Goal: Information Seeking & Learning: Learn about a topic

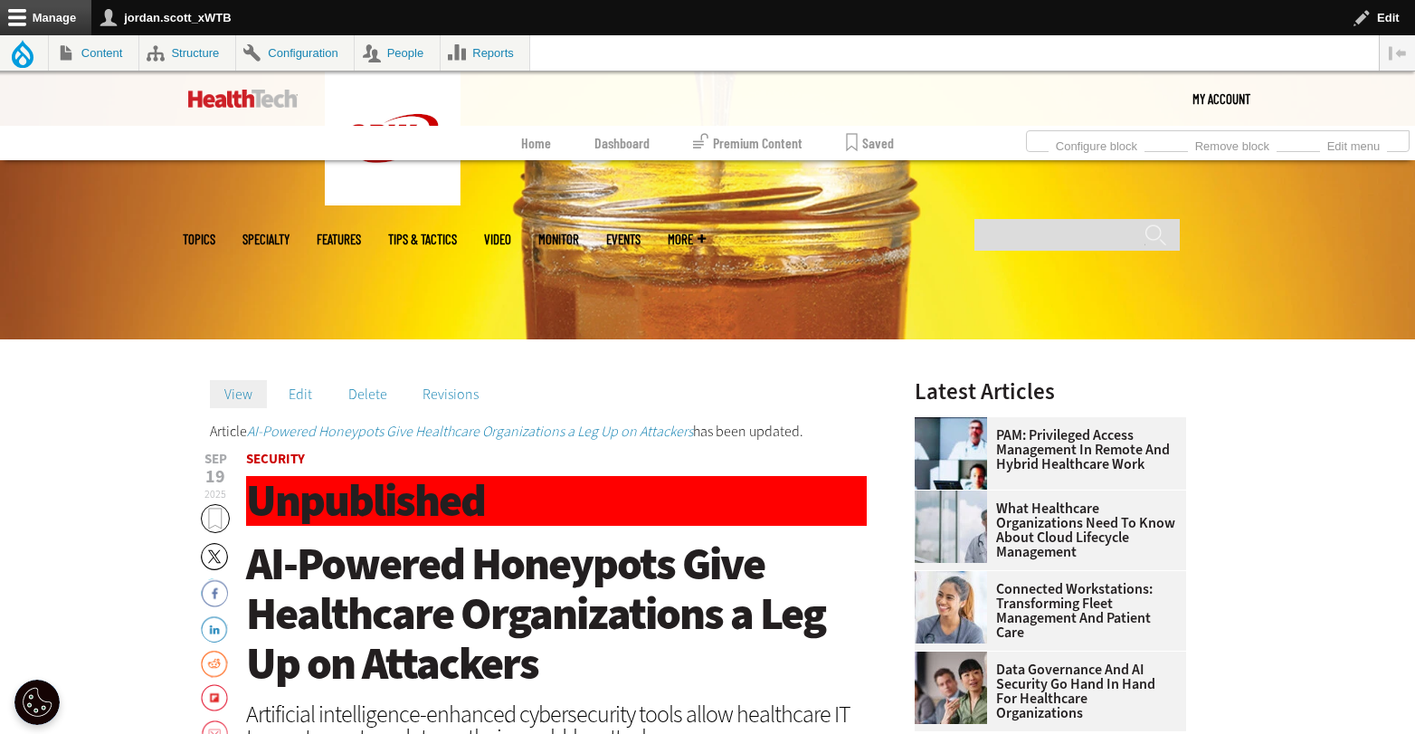
scroll to position [404, 0]
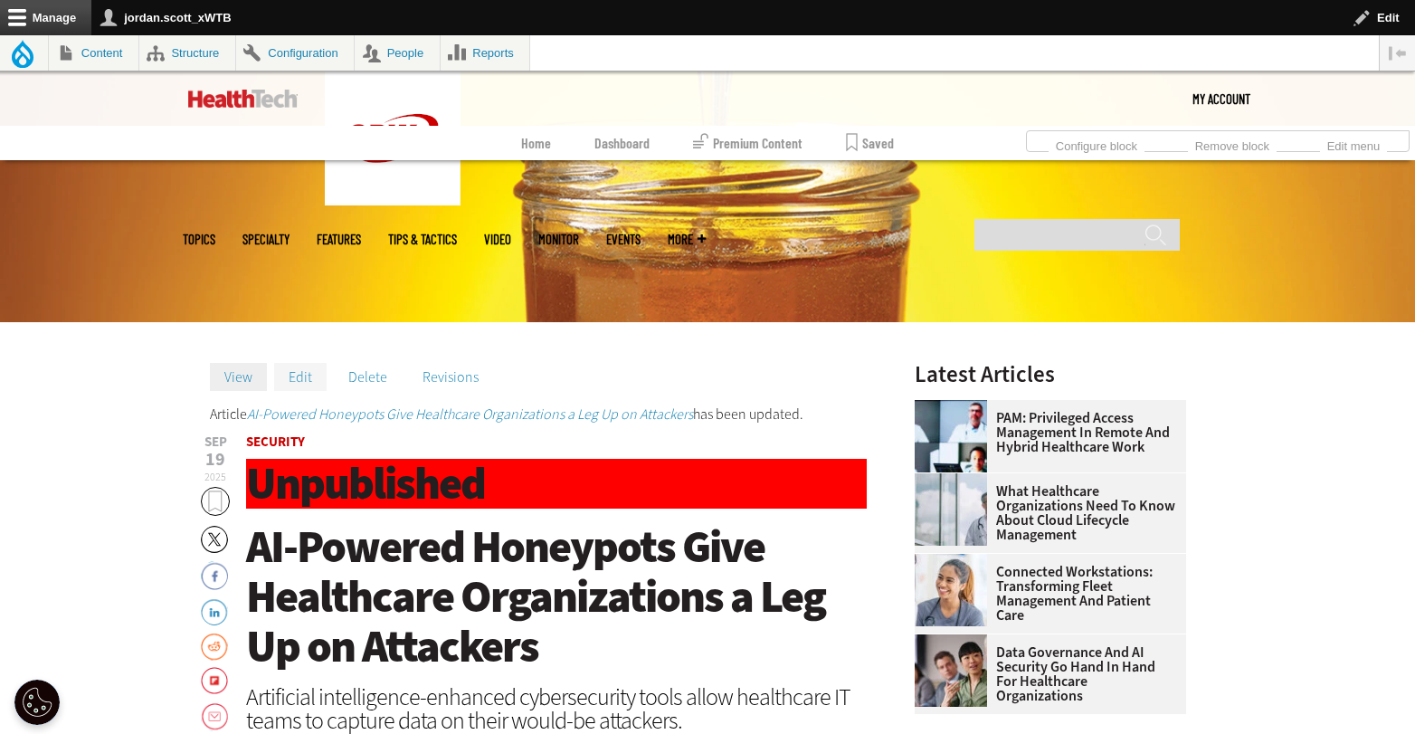
click at [304, 375] on link "Edit" at bounding box center [300, 376] width 52 height 27
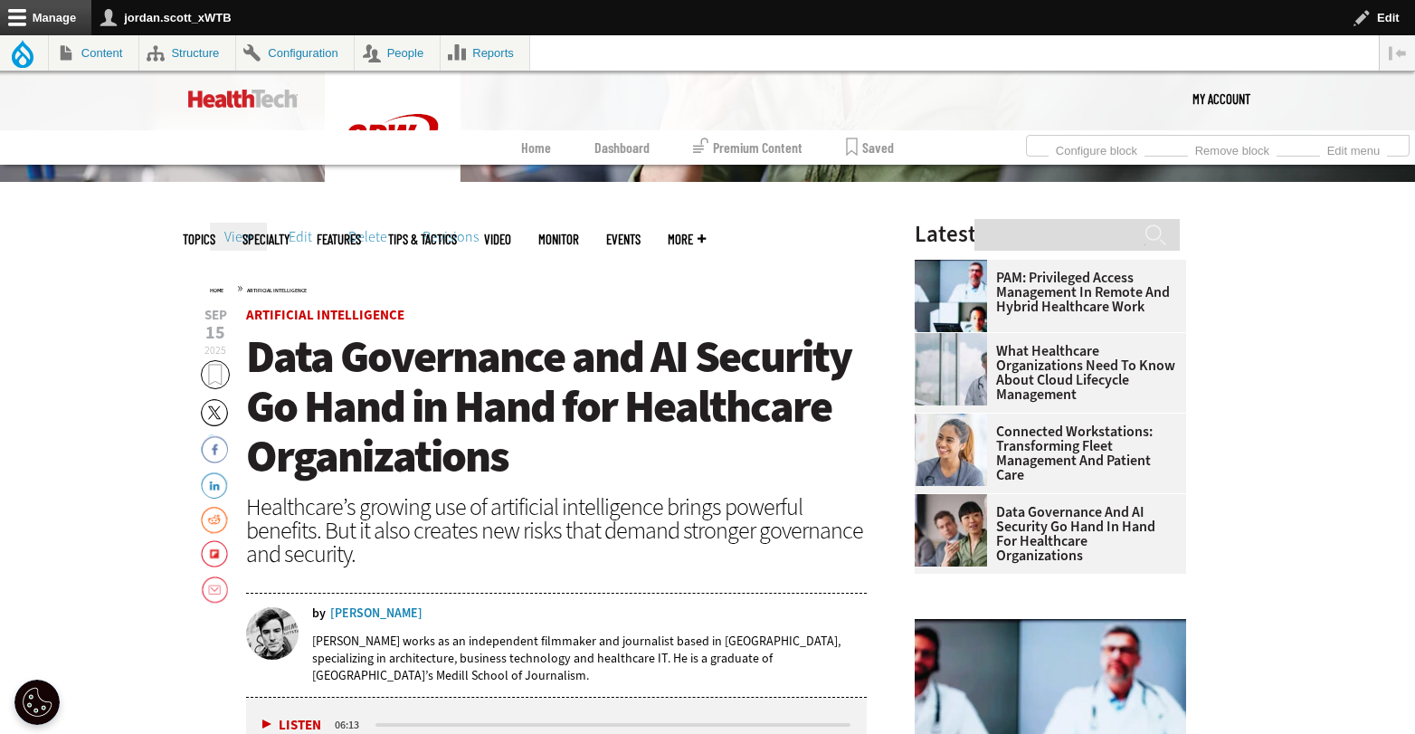
scroll to position [548, 0]
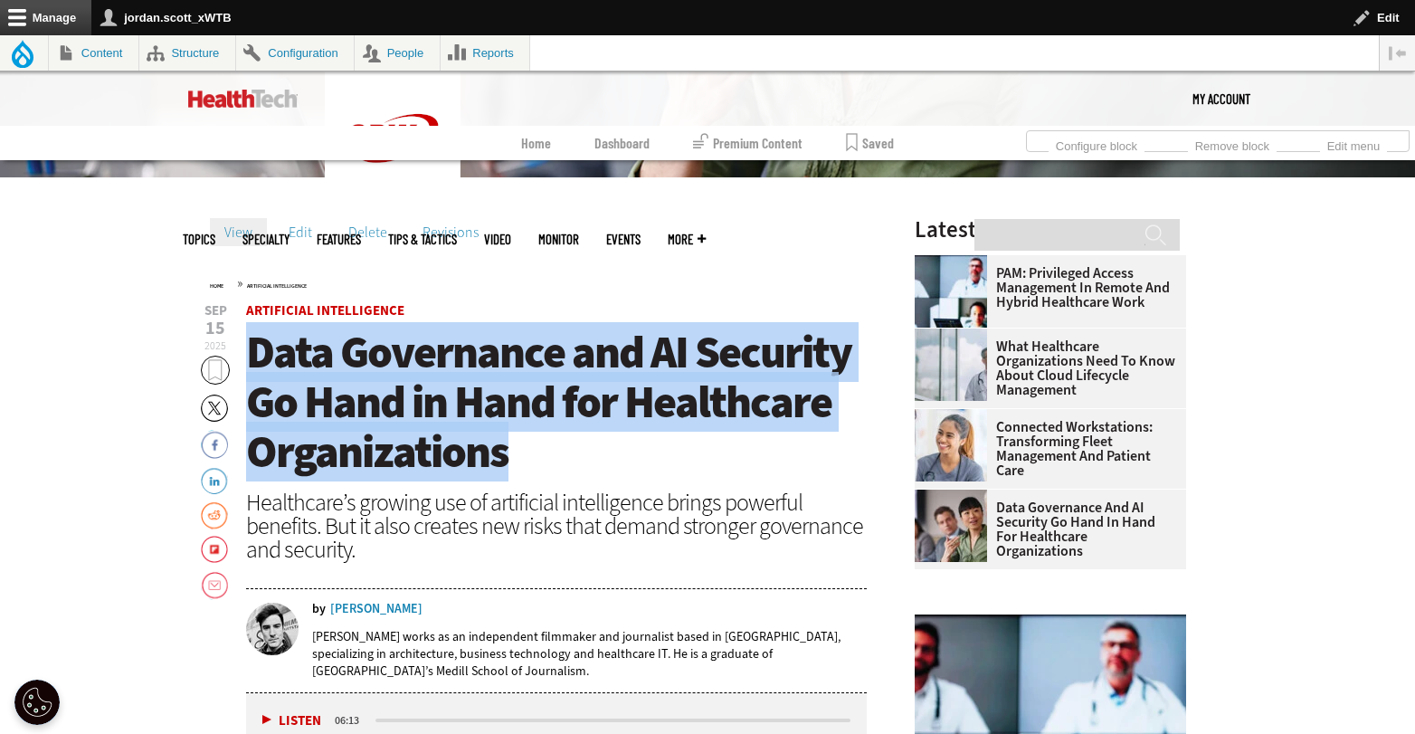
drag, startPoint x: 395, startPoint y: 426, endPoint x: 257, endPoint y: 361, distance: 152.2
click at [257, 361] on h1 "Data Governance and AI Security Go Hand in Hand for Healthcare Organizations" at bounding box center [556, 402] width 621 height 149
copy span "Data Governance and AI Security Go Hand in Hand for Healthcare Organizations"
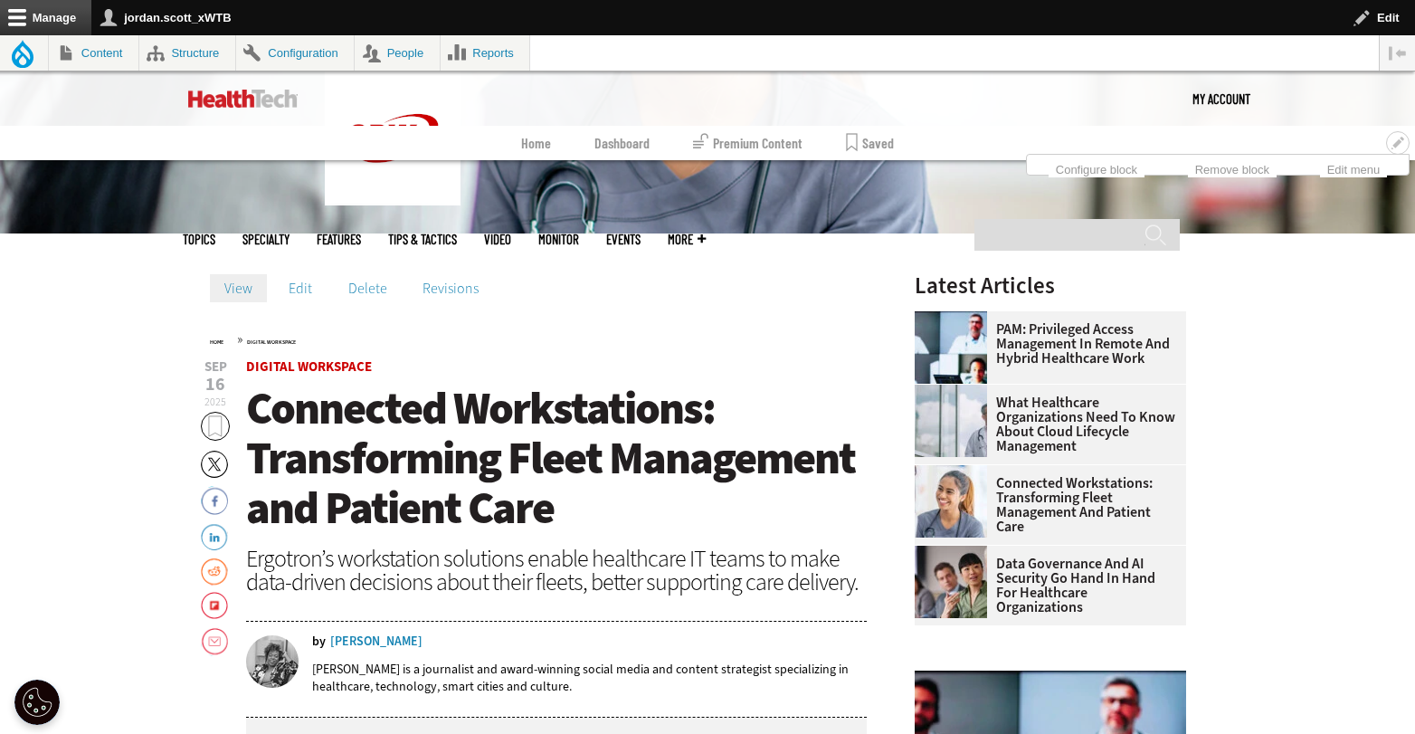
scroll to position [495, 0]
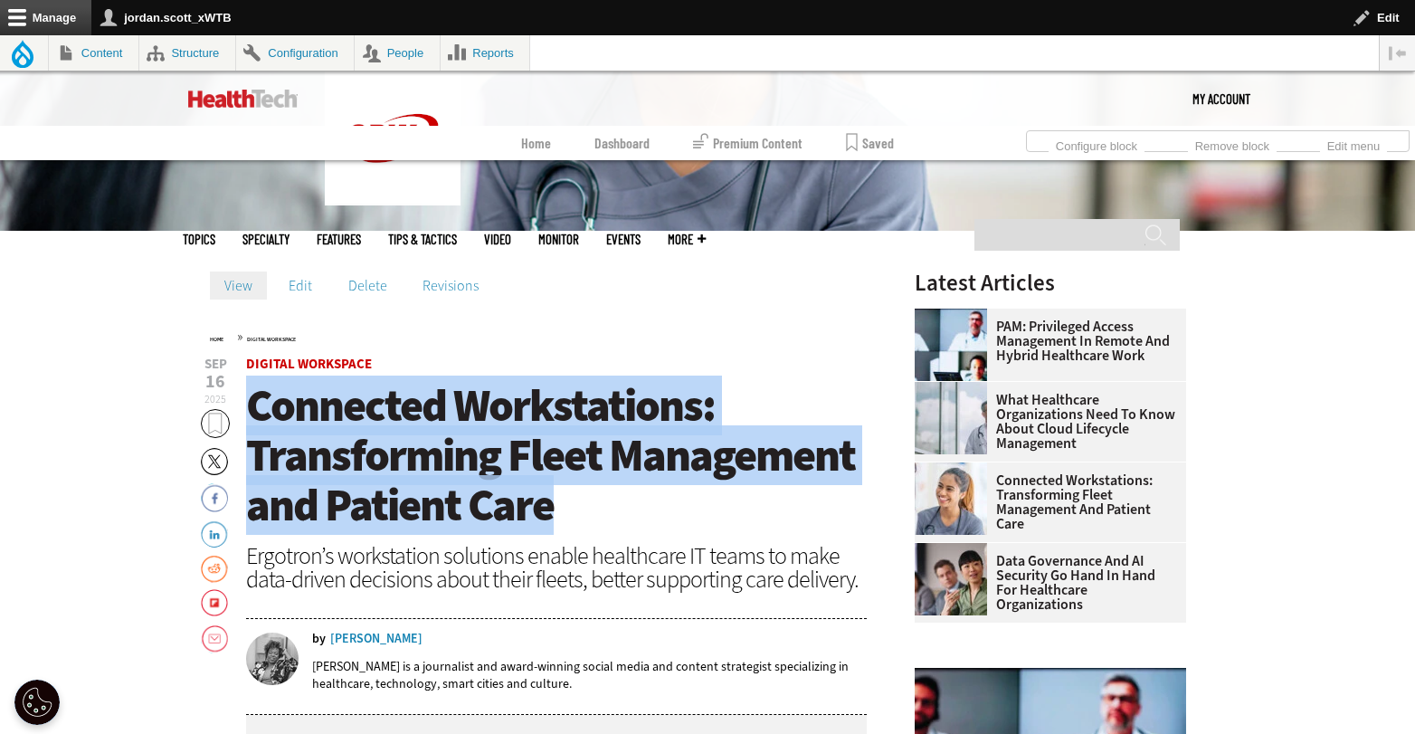
drag, startPoint x: 564, startPoint y: 504, endPoint x: 250, endPoint y: 420, distance: 325.1
click at [250, 420] on h1 "Connected Workstations: Transforming Fleet Management and Patient Care" at bounding box center [556, 455] width 621 height 149
copy span "Connected Workstations: Transforming Fleet Management and Patient Care"
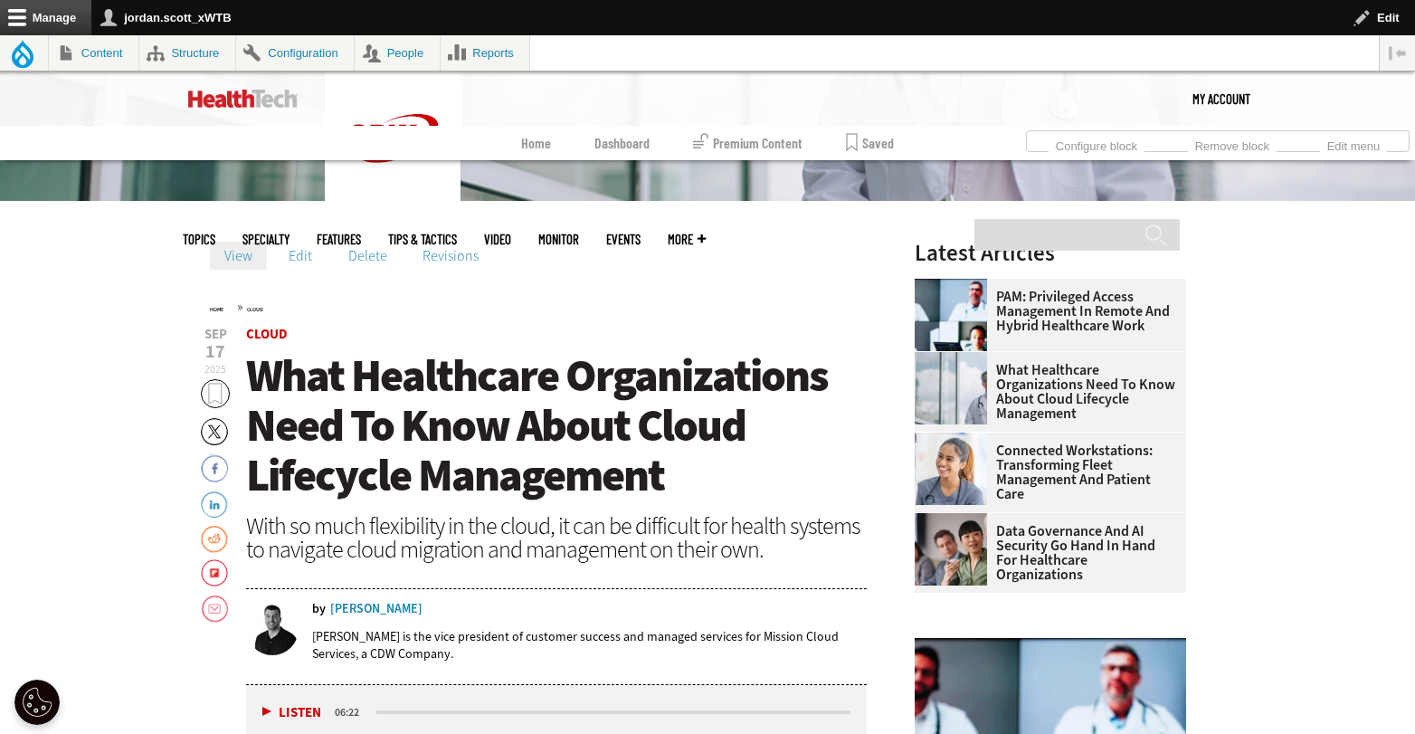
scroll to position [536, 0]
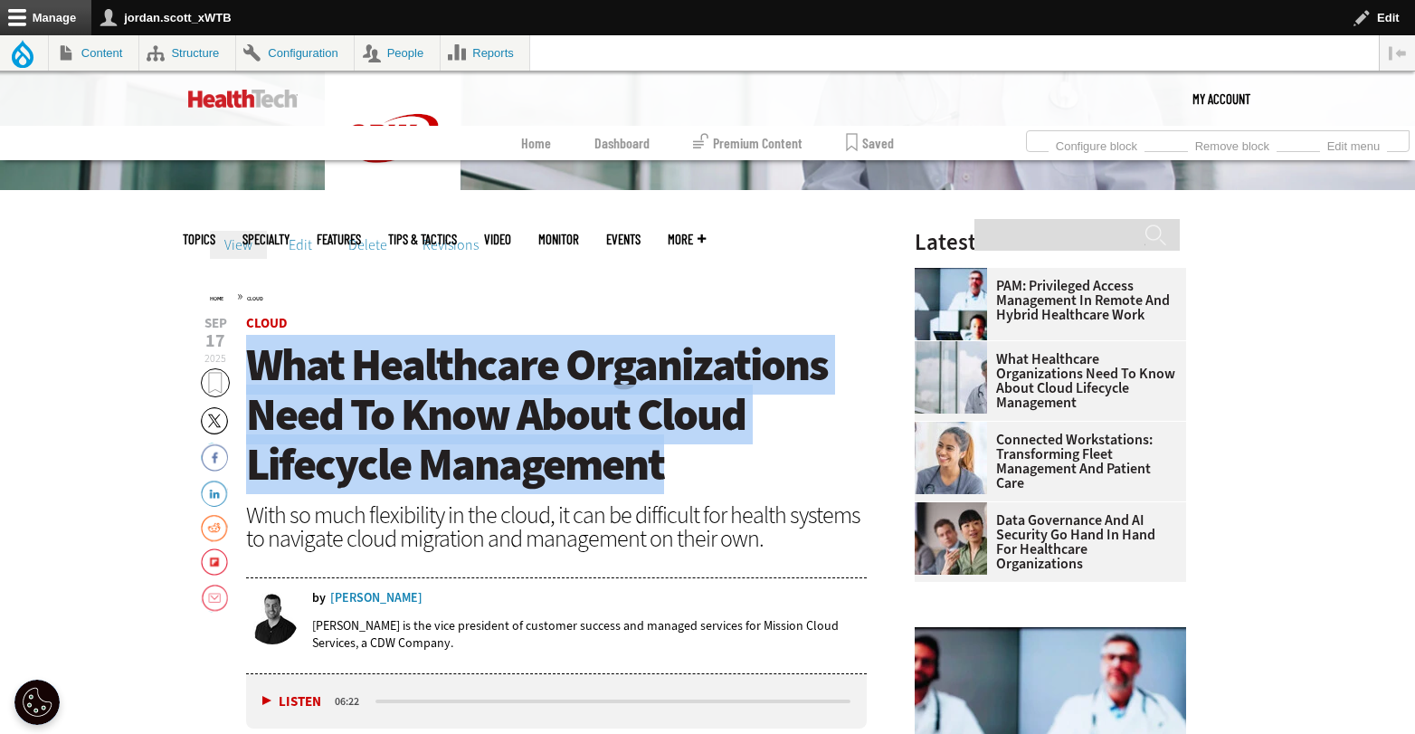
drag, startPoint x: 690, startPoint y: 470, endPoint x: 256, endPoint y: 385, distance: 441.5
click at [256, 385] on h1 "What Healthcare Organizations Need To Know About Cloud Lifecycle Management" at bounding box center [556, 414] width 621 height 149
copy span "What Healthcare Organizations Need To Know About Cloud Lifecycle Management"
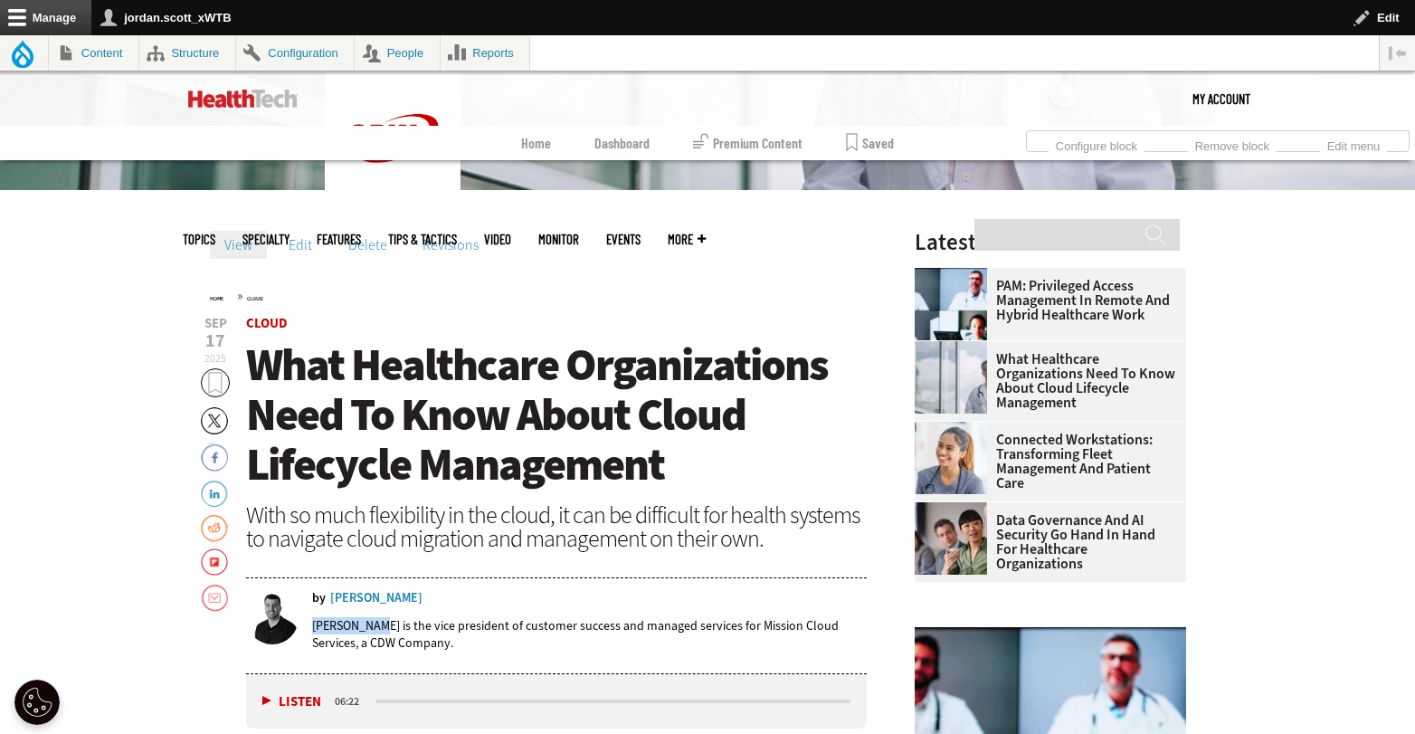
drag, startPoint x: 370, startPoint y: 629, endPoint x: 311, endPoint y: 629, distance: 58.8
click at [312, 629] on p "JP Pagluica is the vice president of customer success and managed services for …" at bounding box center [589, 634] width 555 height 34
copy p "JP Pagluica"
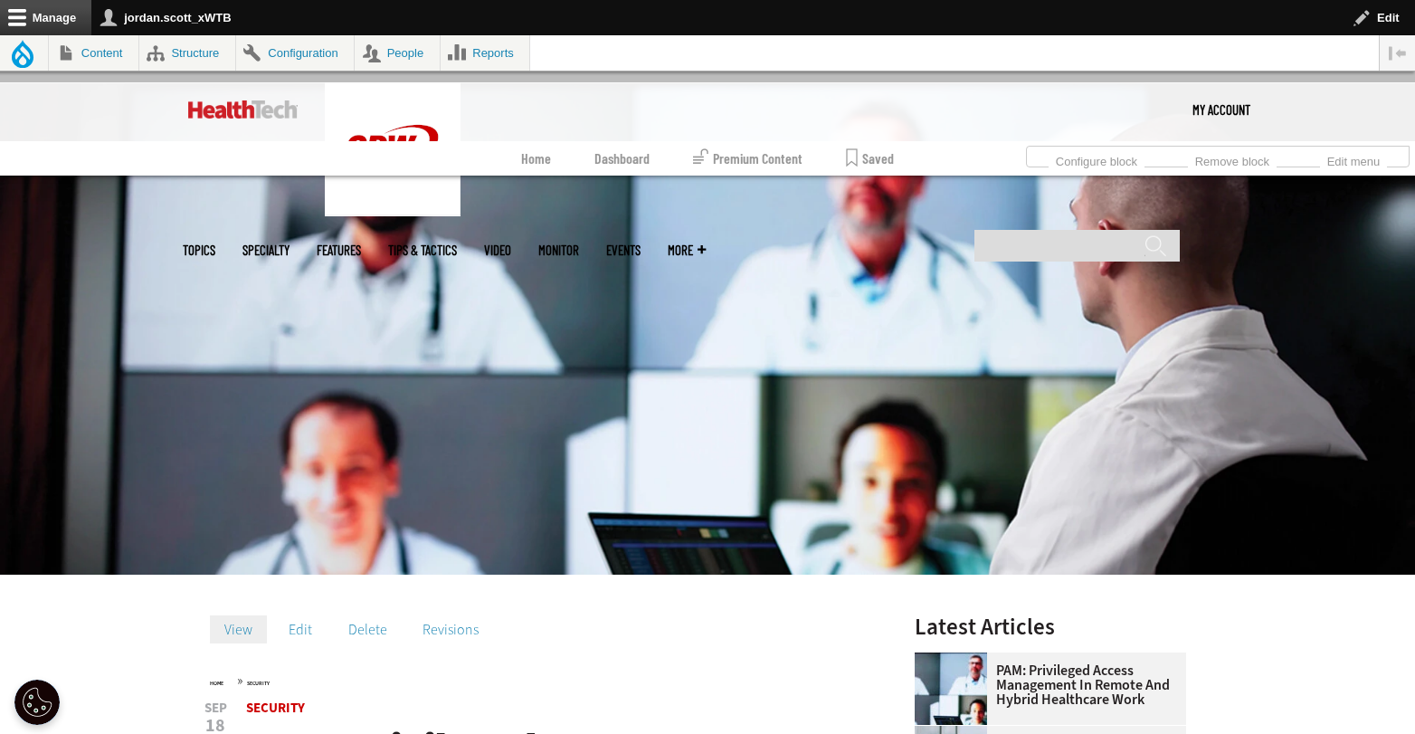
scroll to position [567, 0]
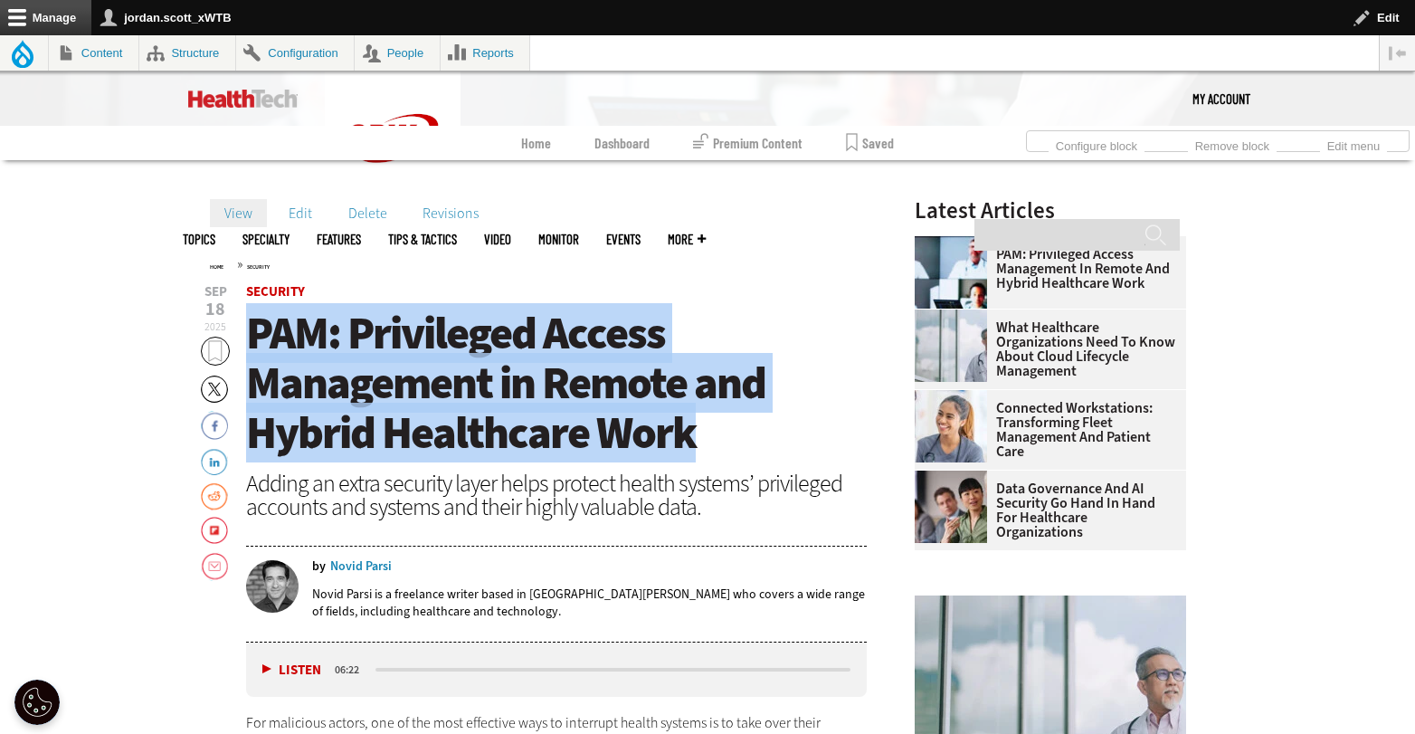
drag, startPoint x: 691, startPoint y: 424, endPoint x: 236, endPoint y: 332, distance: 464.4
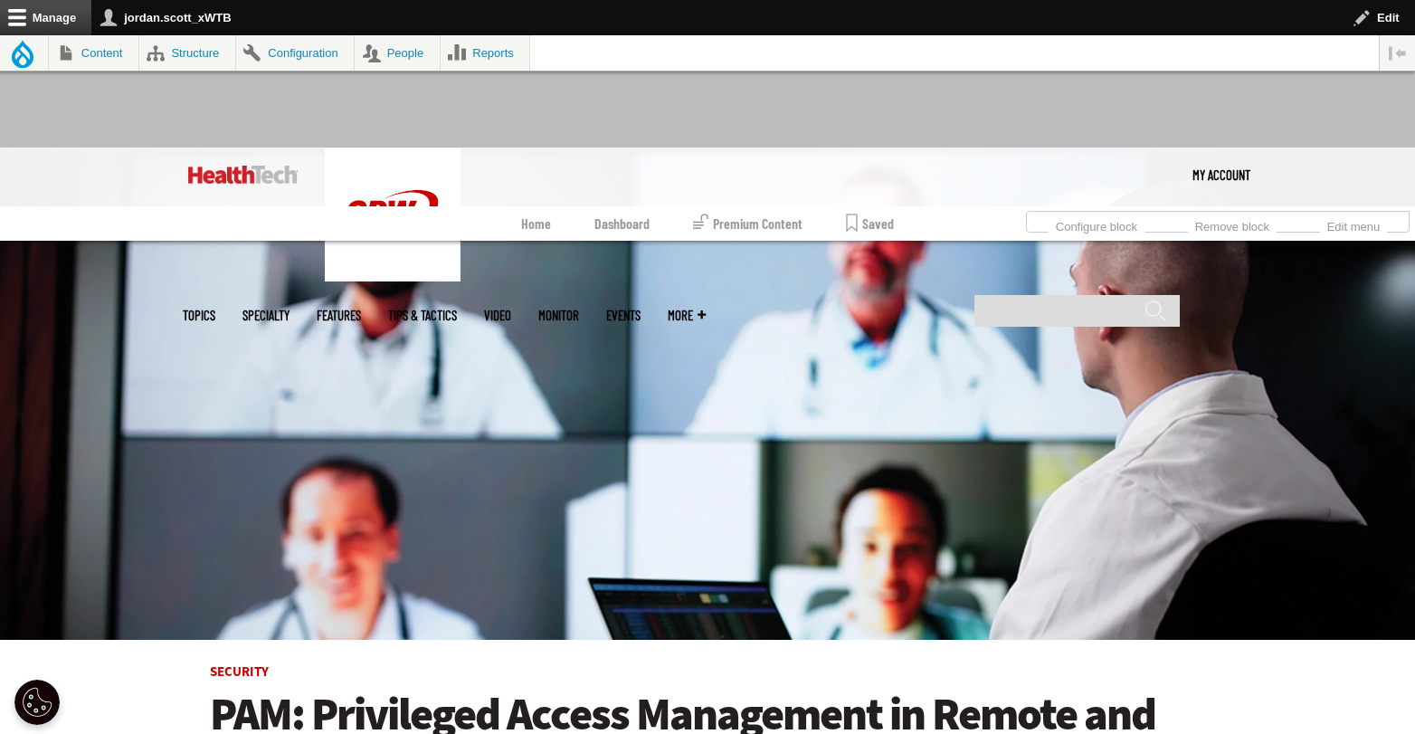
scroll to position [385, 0]
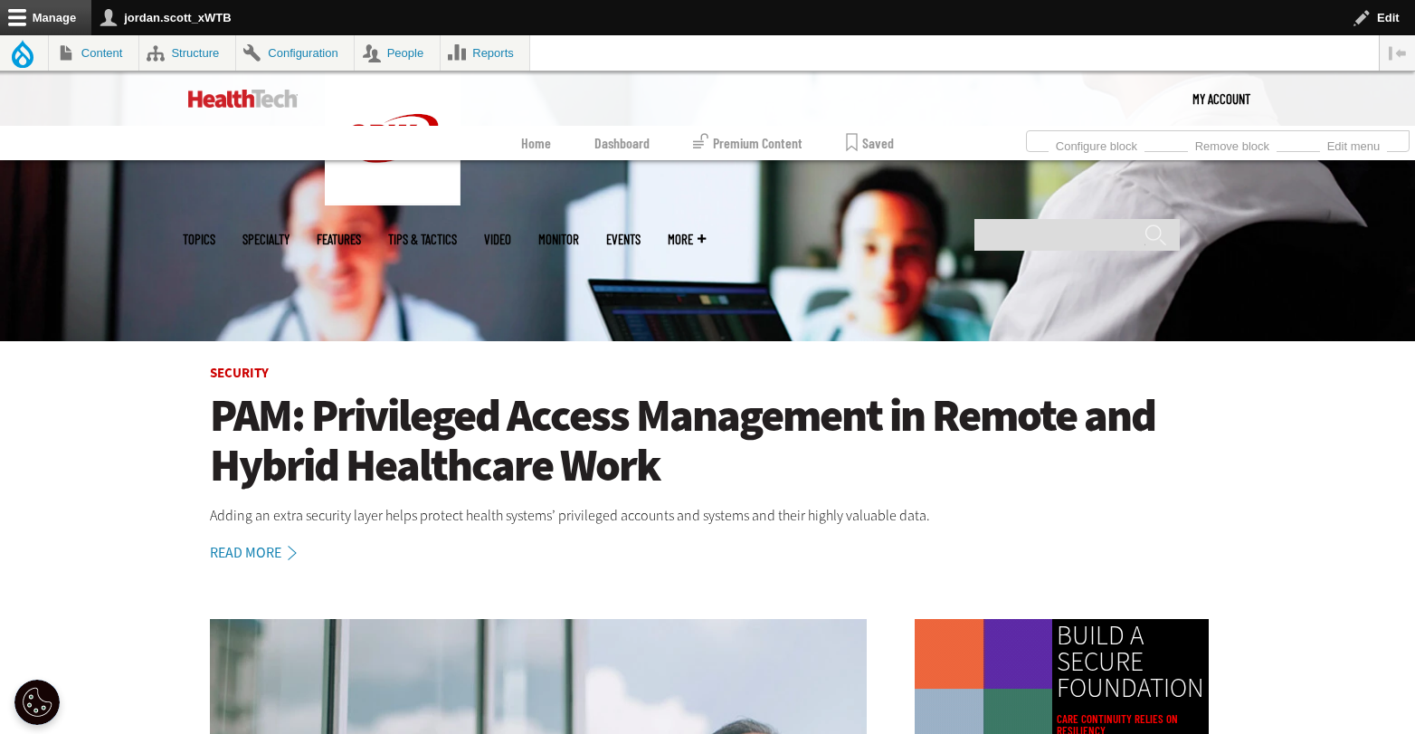
click at [402, 412] on h1 "PAM: Privileged Access Management in Remote and Hybrid Healthcare Work" at bounding box center [707, 441] width 995 height 100
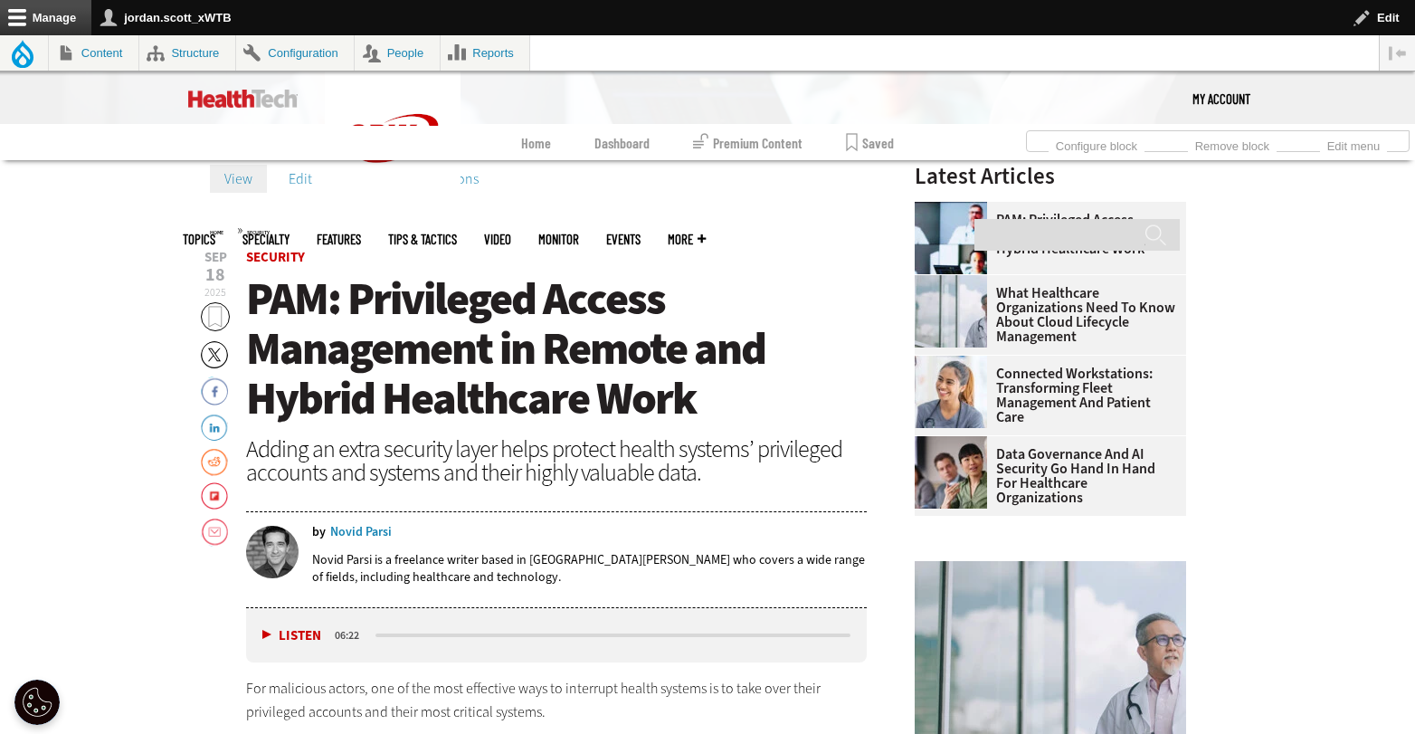
scroll to position [576, 0]
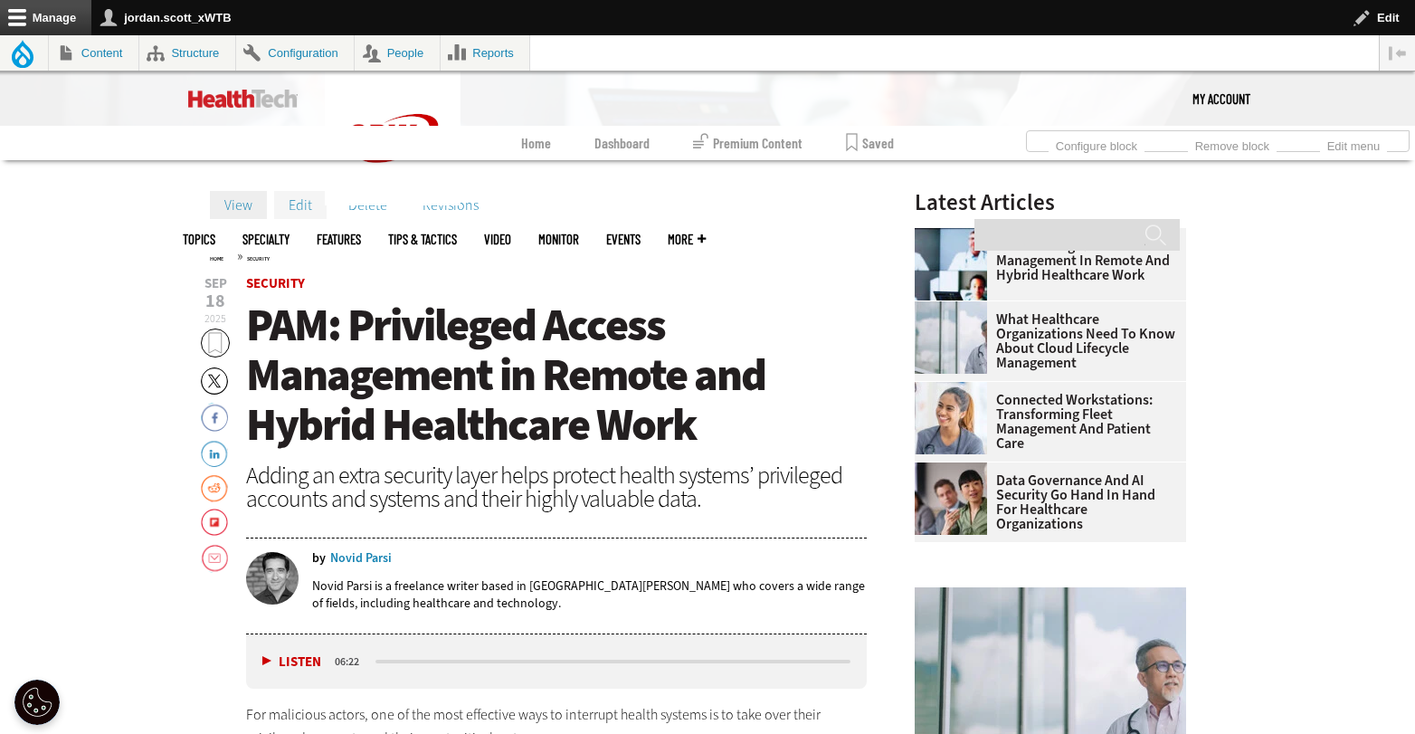
click at [304, 202] on link "Edit" at bounding box center [300, 204] width 52 height 27
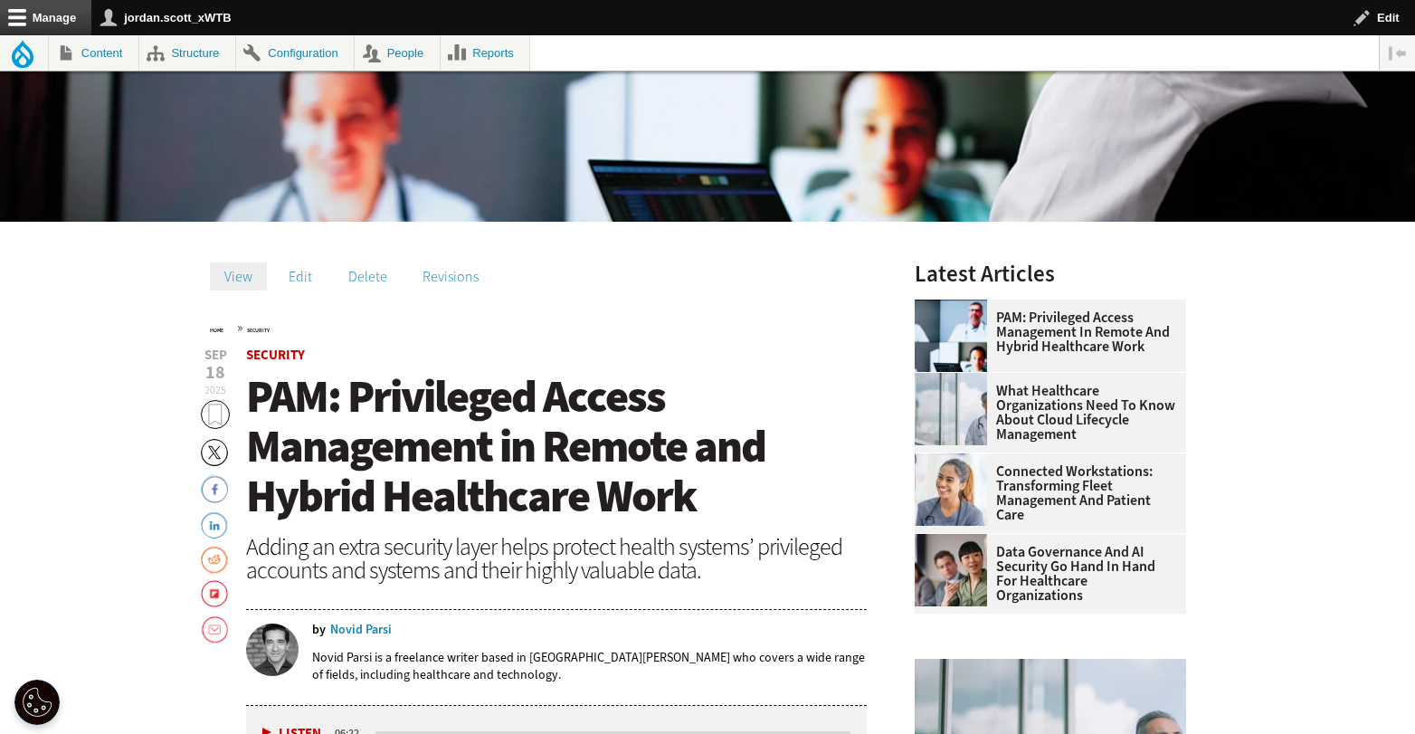
scroll to position [576, 0]
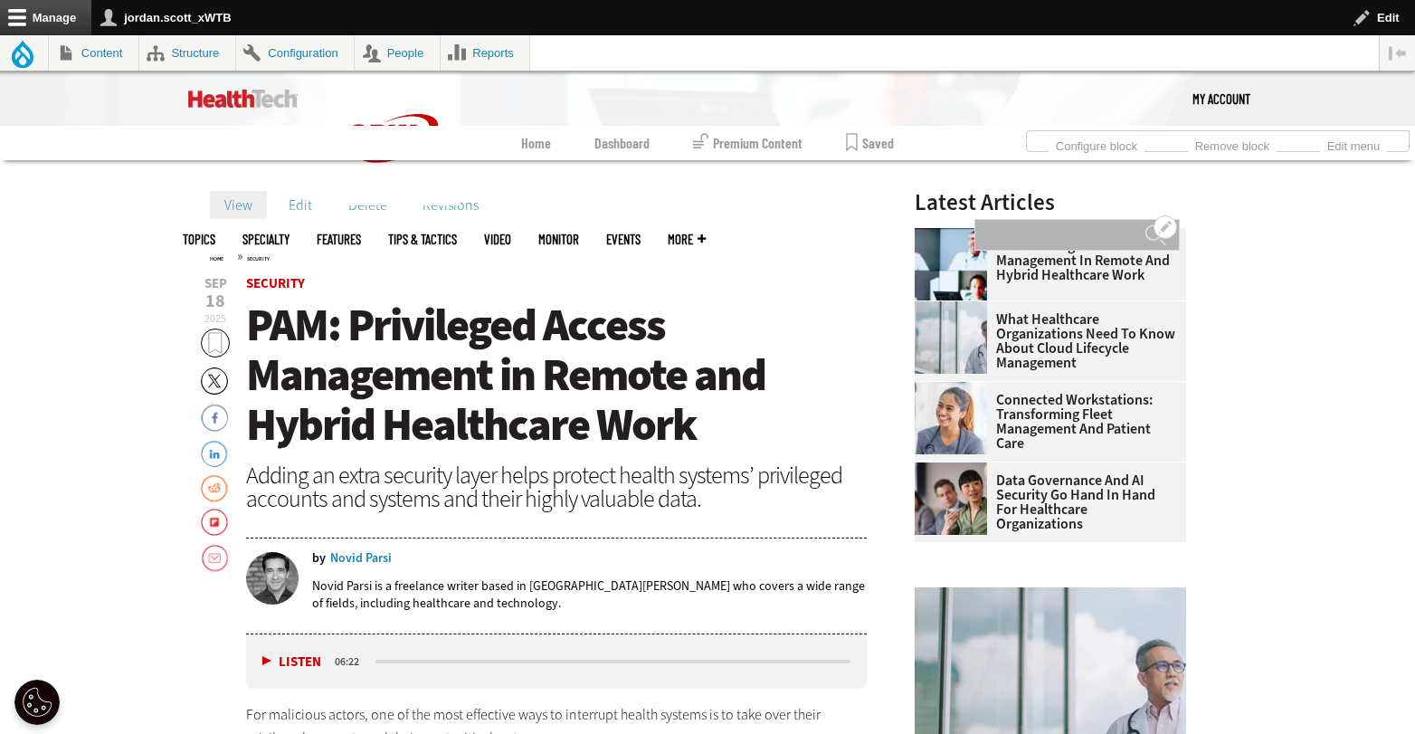
click at [1061, 219] on input "Search" at bounding box center [1077, 235] width 205 height 32
type input "**********"
click at [1145, 224] on input "******" at bounding box center [1156, 242] width 22 height 36
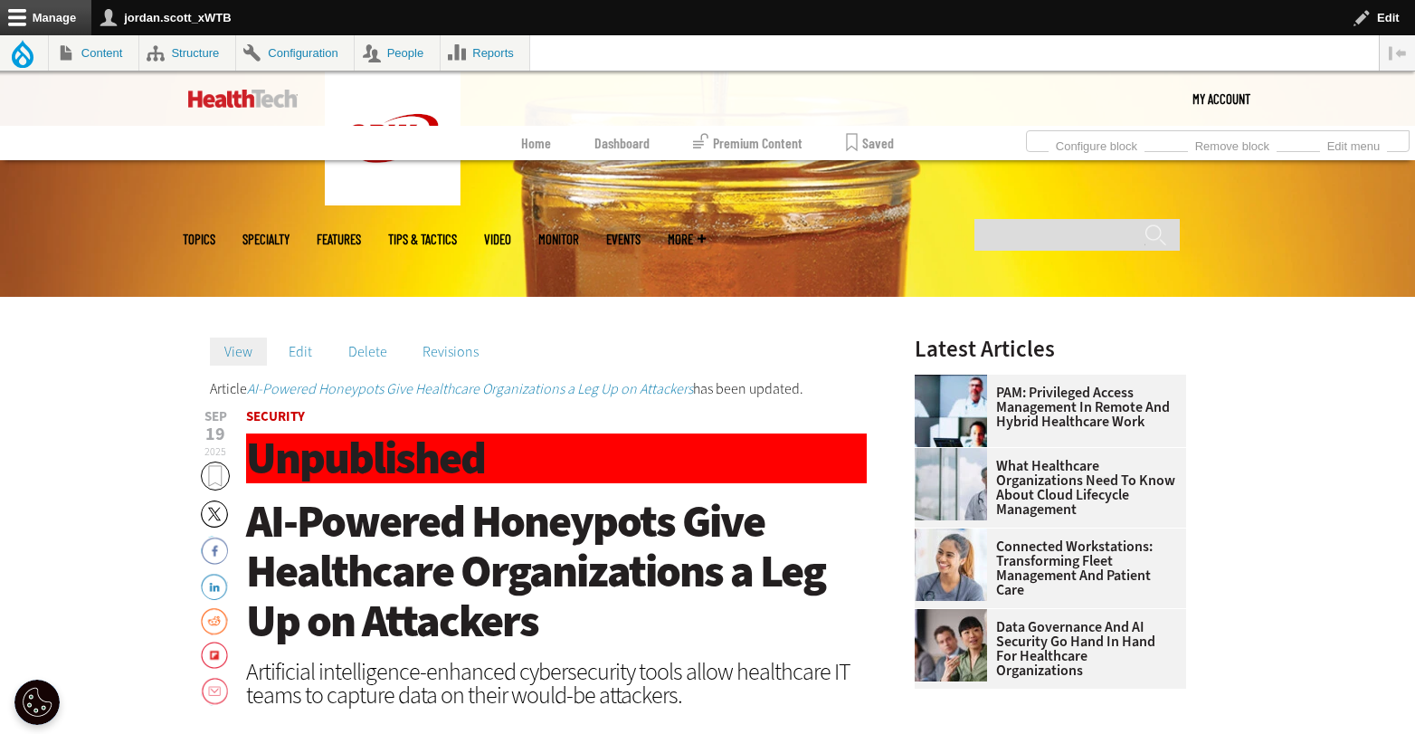
scroll to position [227, 0]
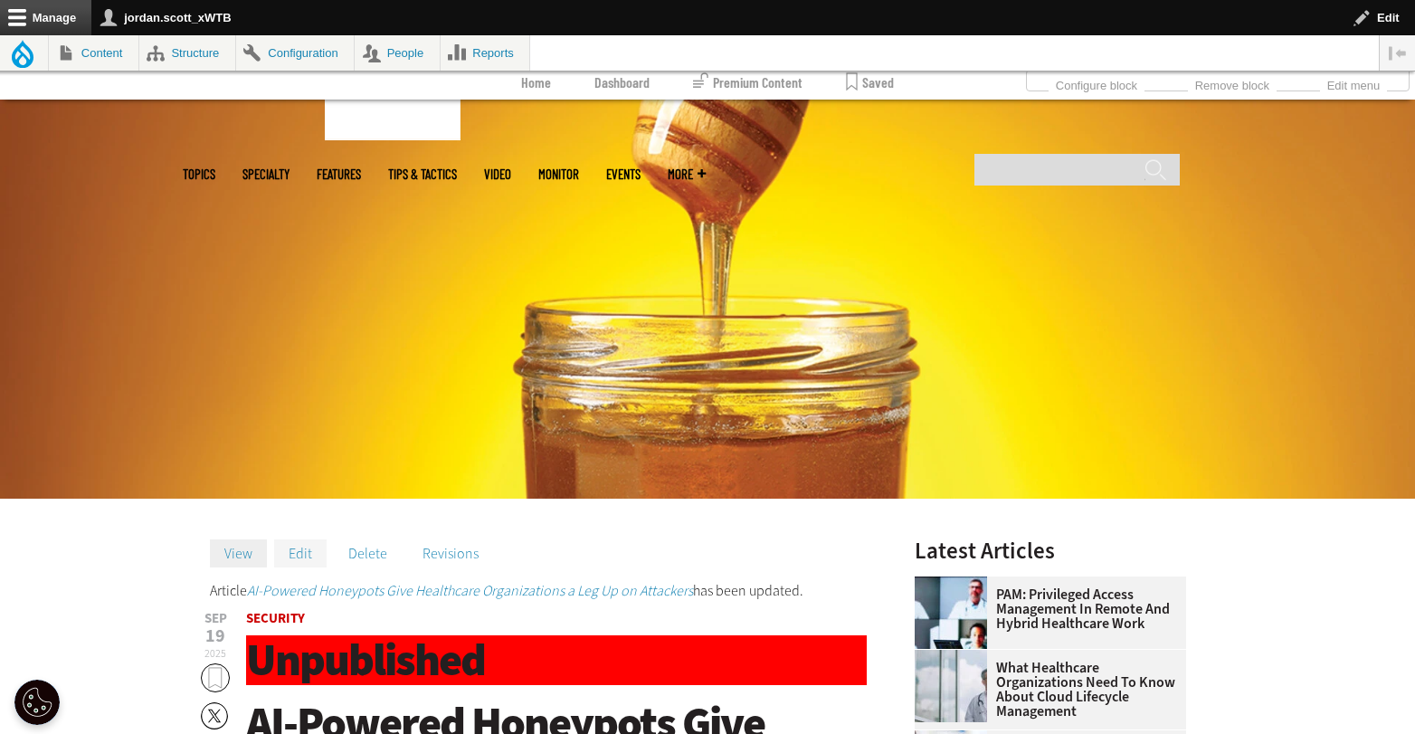
click at [298, 551] on link "Edit" at bounding box center [300, 552] width 52 height 27
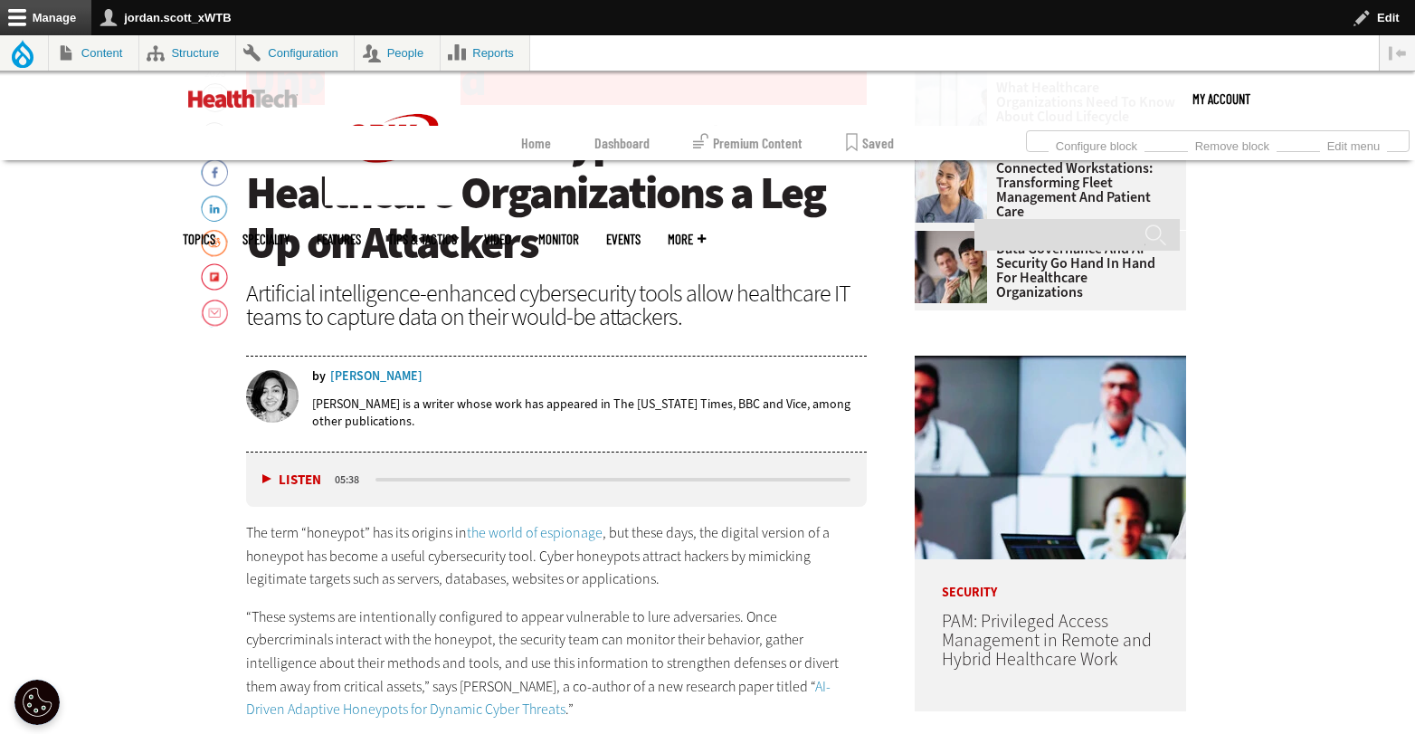
scroll to position [452, 0]
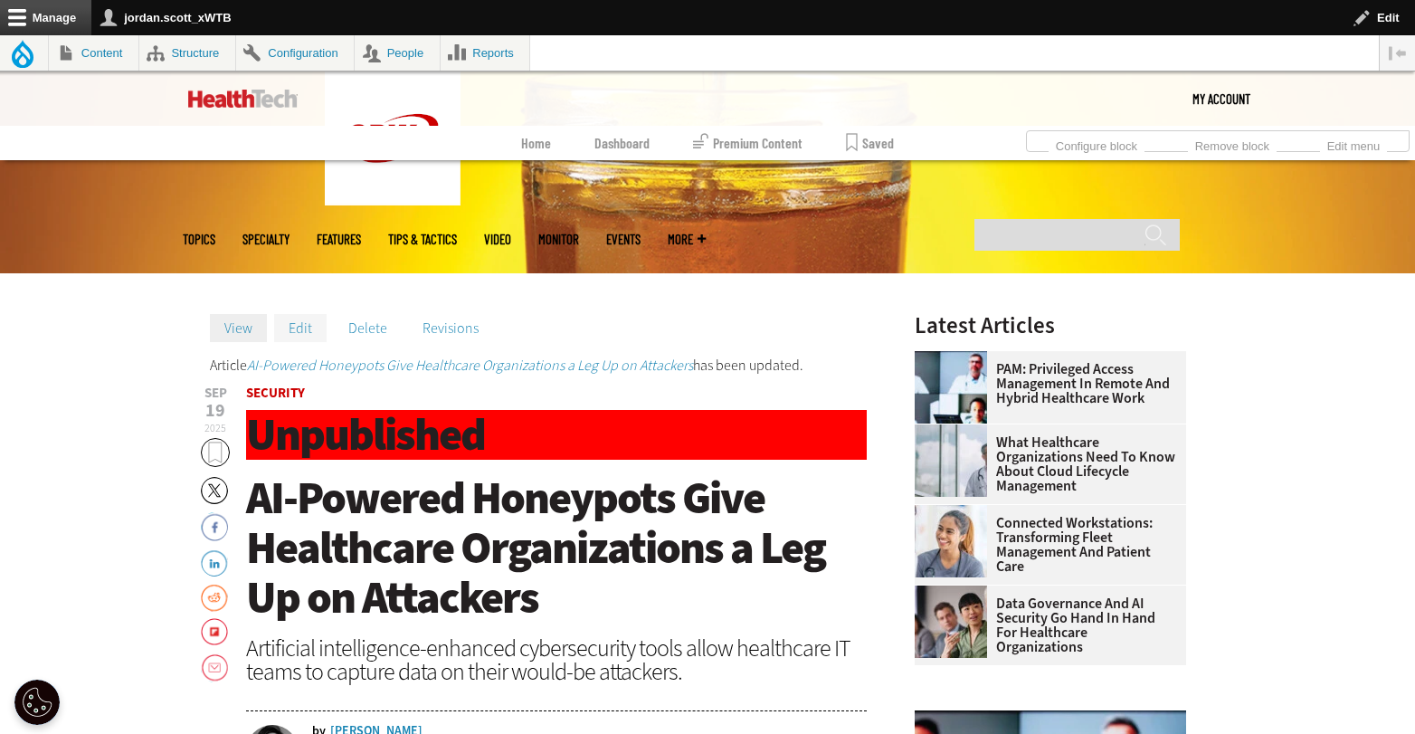
click at [302, 329] on link "Edit" at bounding box center [300, 327] width 52 height 27
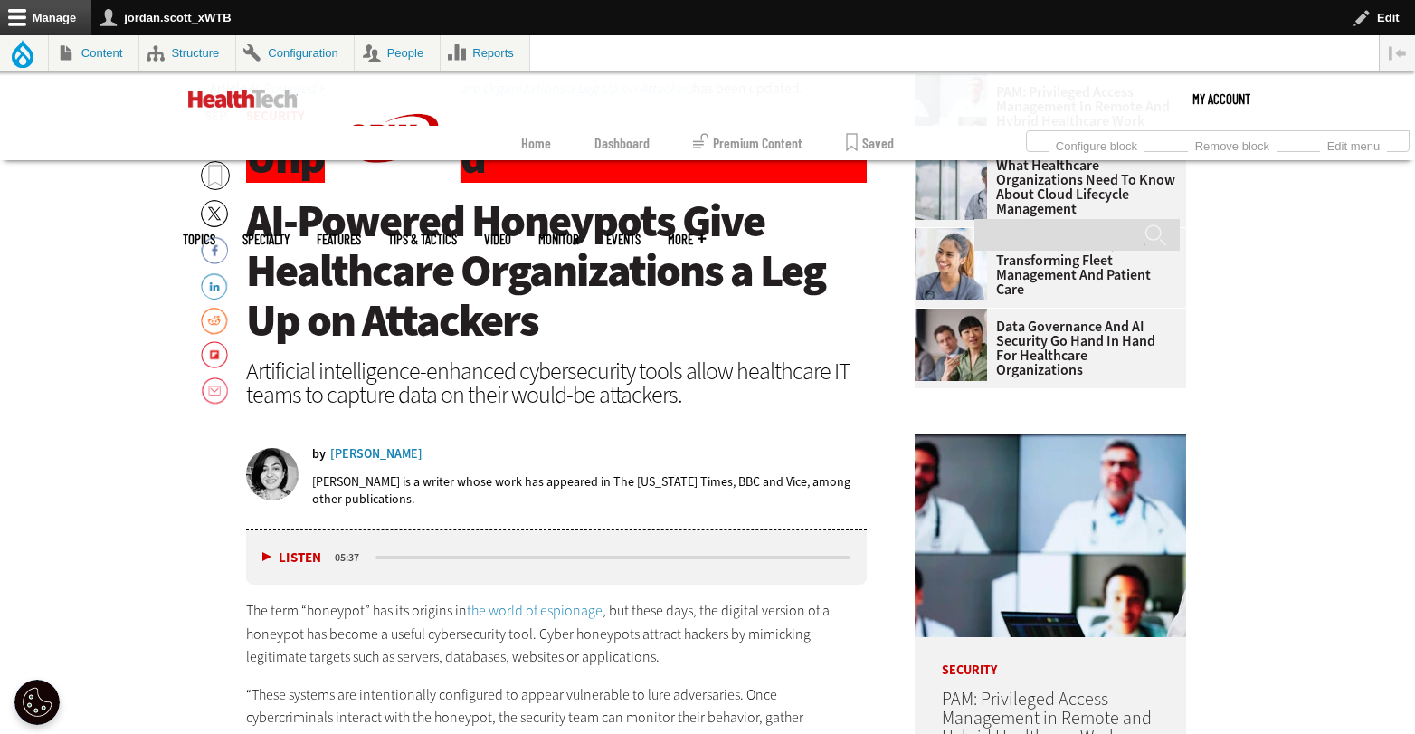
scroll to position [527, 0]
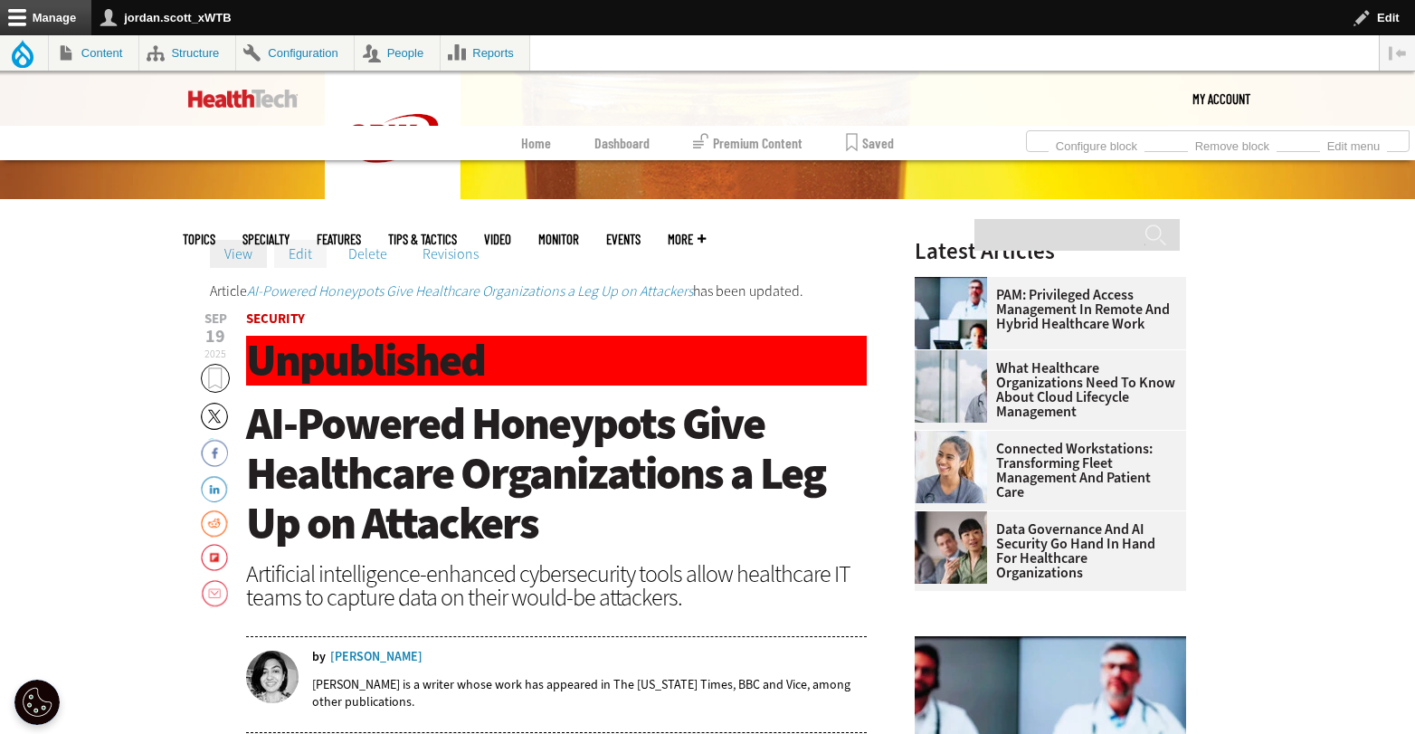
click at [309, 245] on link "Edit" at bounding box center [300, 253] width 52 height 27
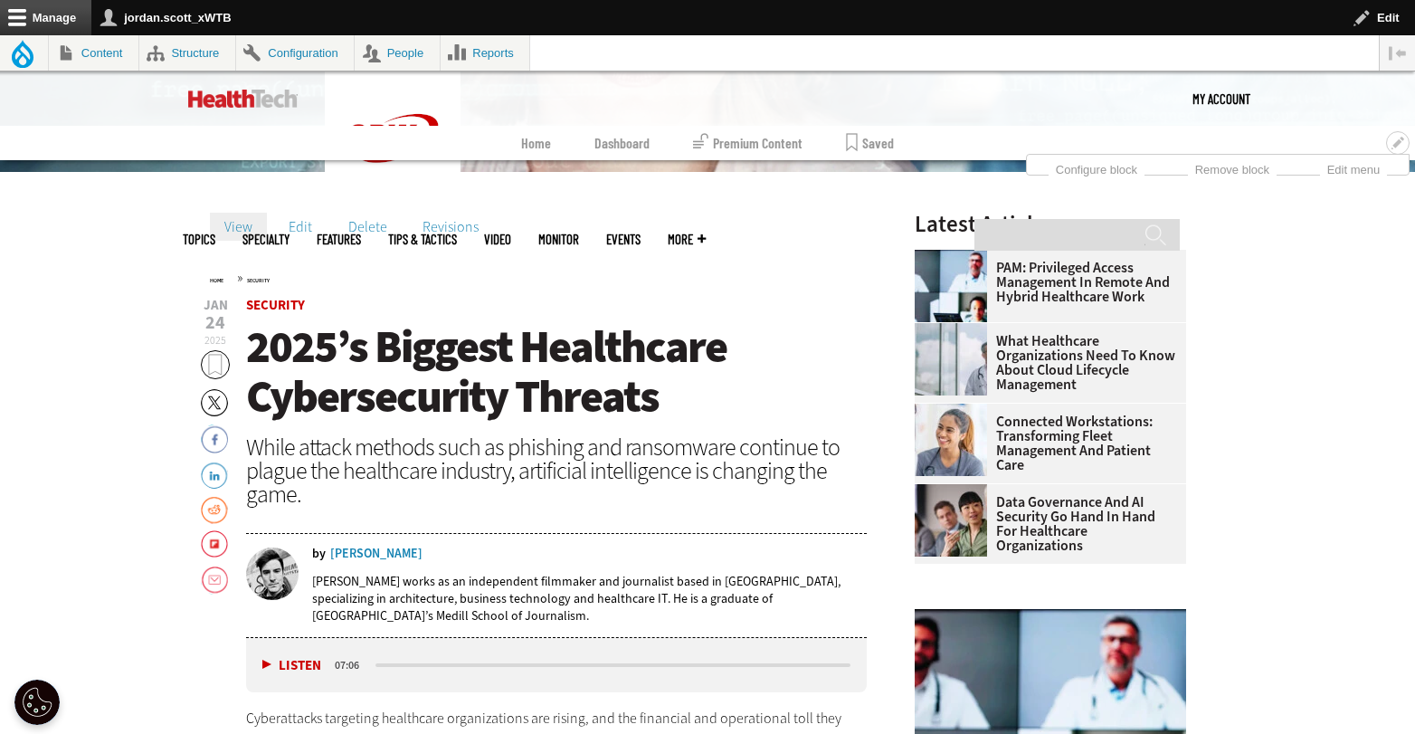
scroll to position [948, 0]
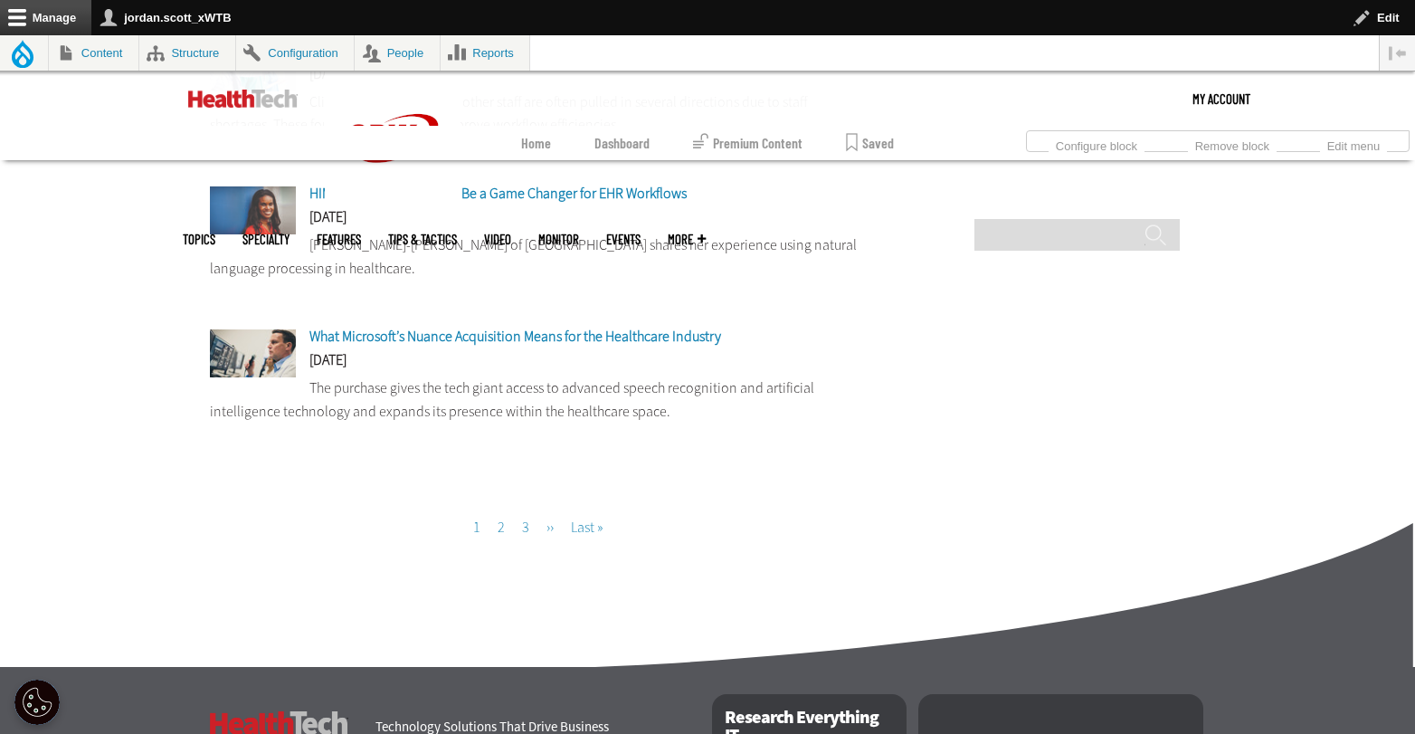
scroll to position [1458, 0]
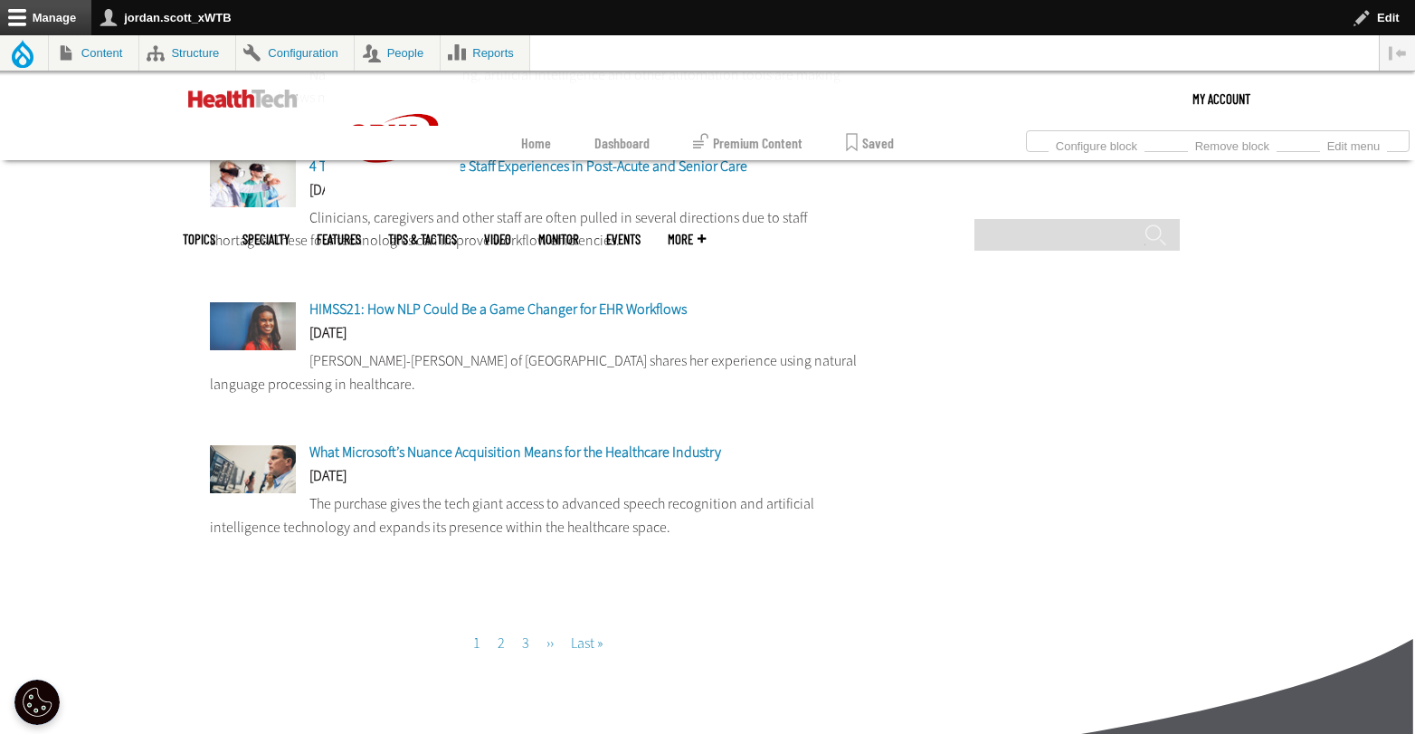
click at [502, 645] on link "Page 2" at bounding box center [501, 642] width 7 height 19
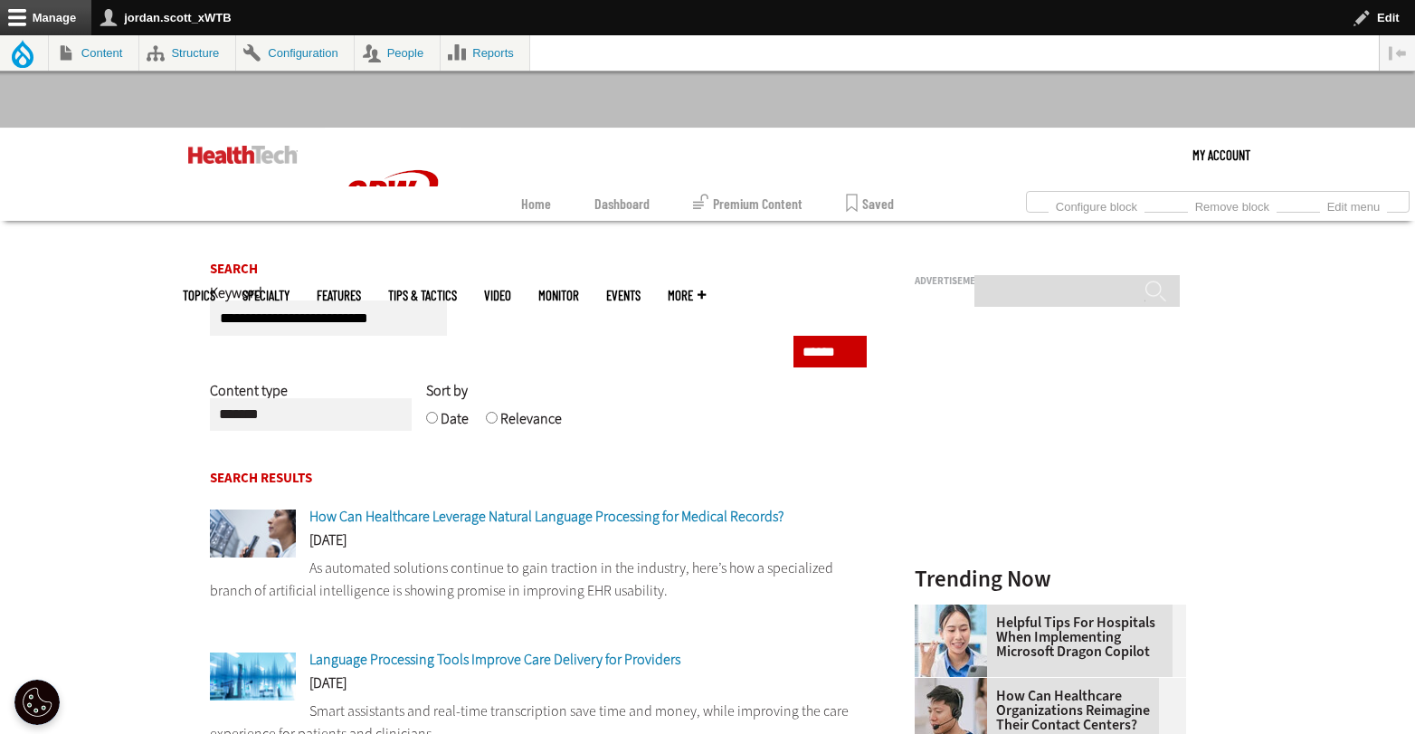
scroll to position [393, 0]
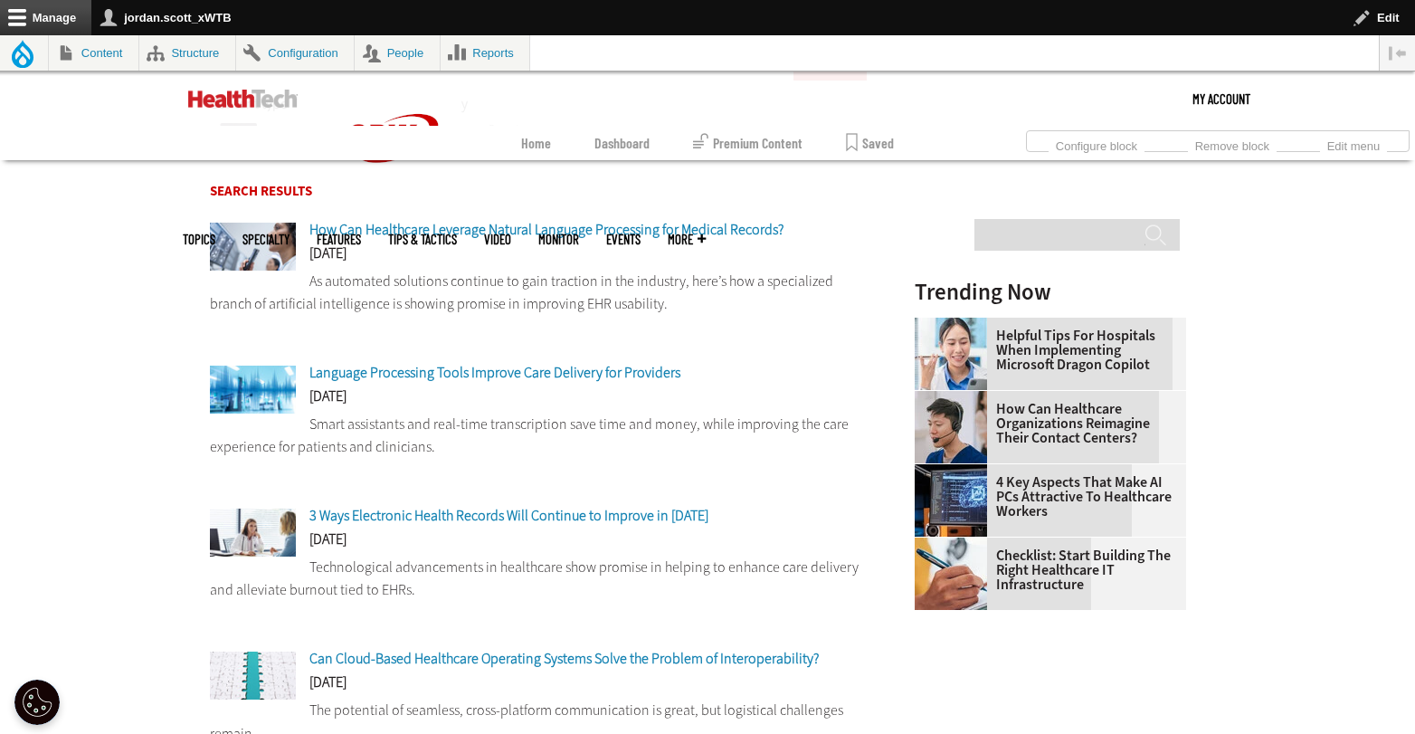
click at [642, 235] on span "How Can Healthcare Leverage Natural Language Processing for Medical Records?" at bounding box center [546, 229] width 474 height 19
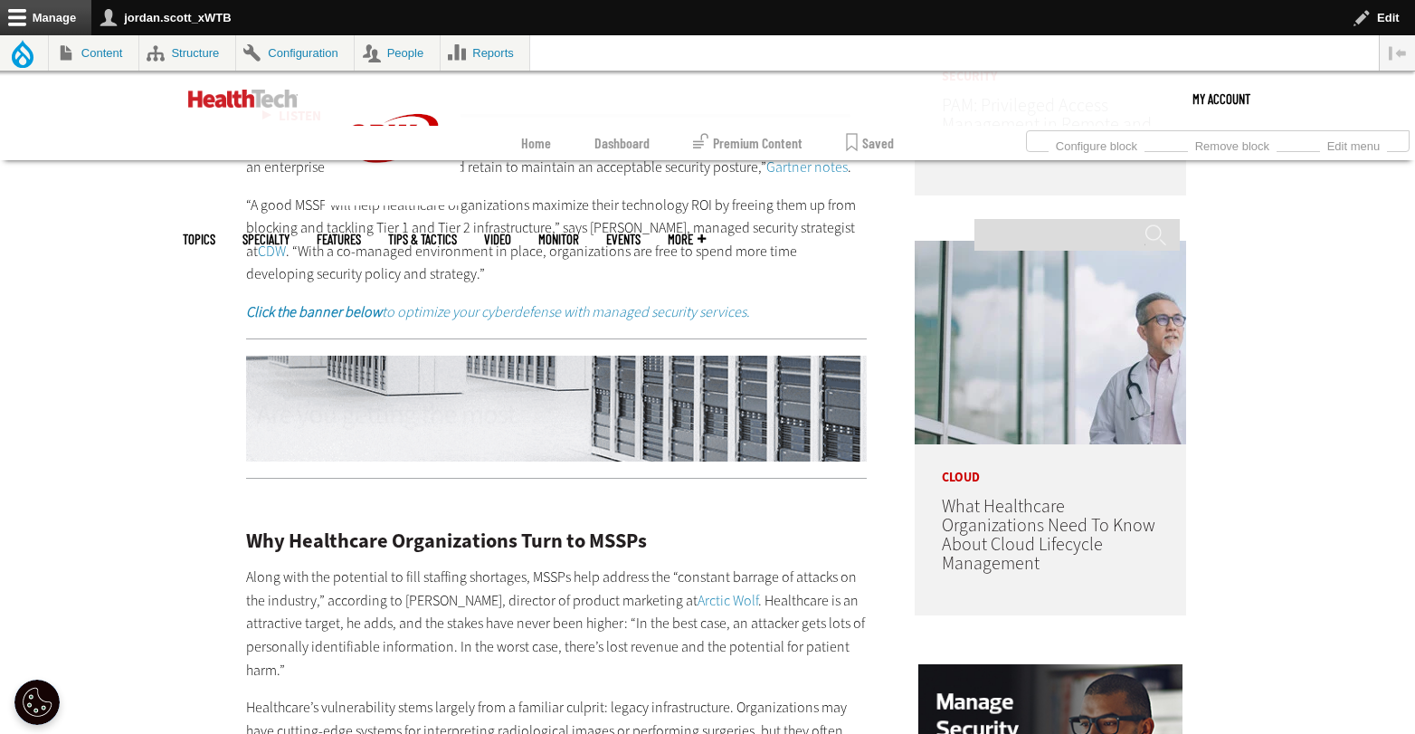
scroll to position [1325, 0]
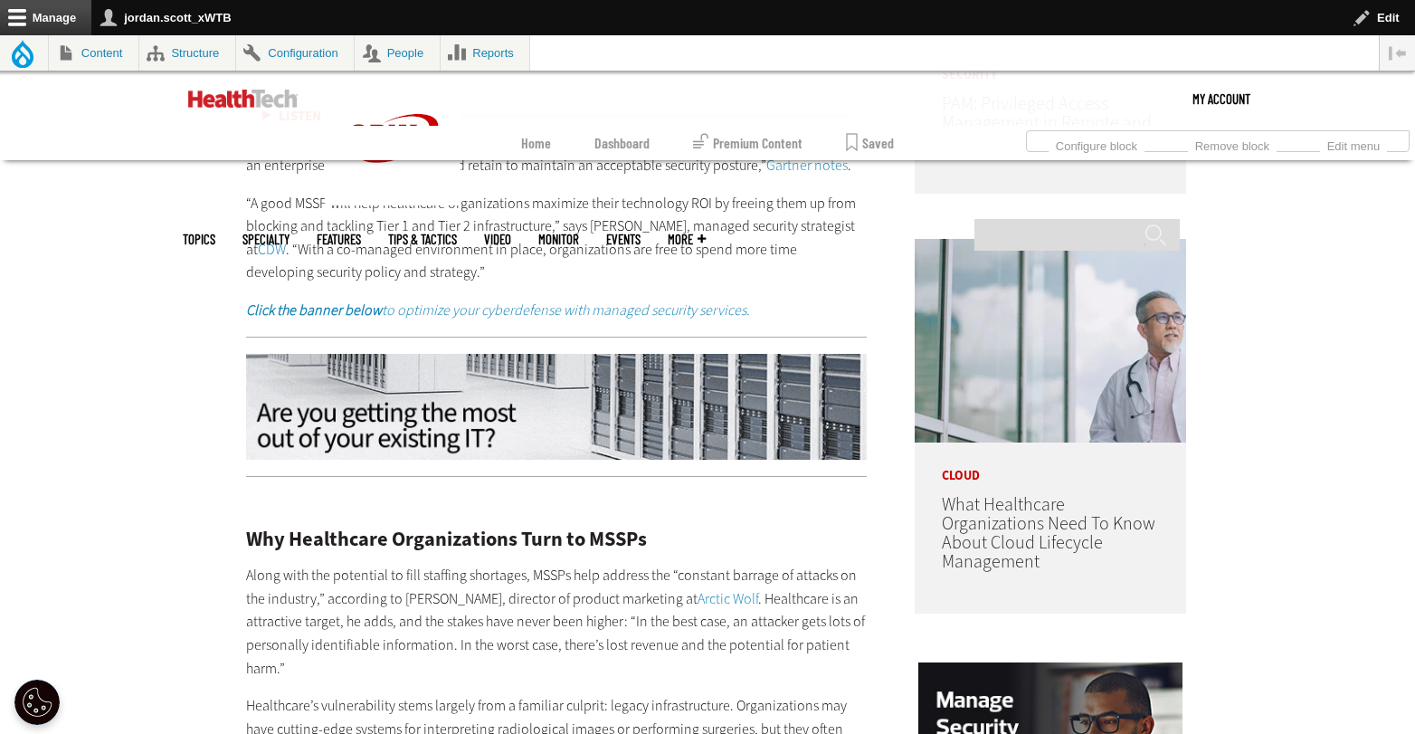
click at [699, 409] on img at bounding box center [556, 407] width 621 height 107
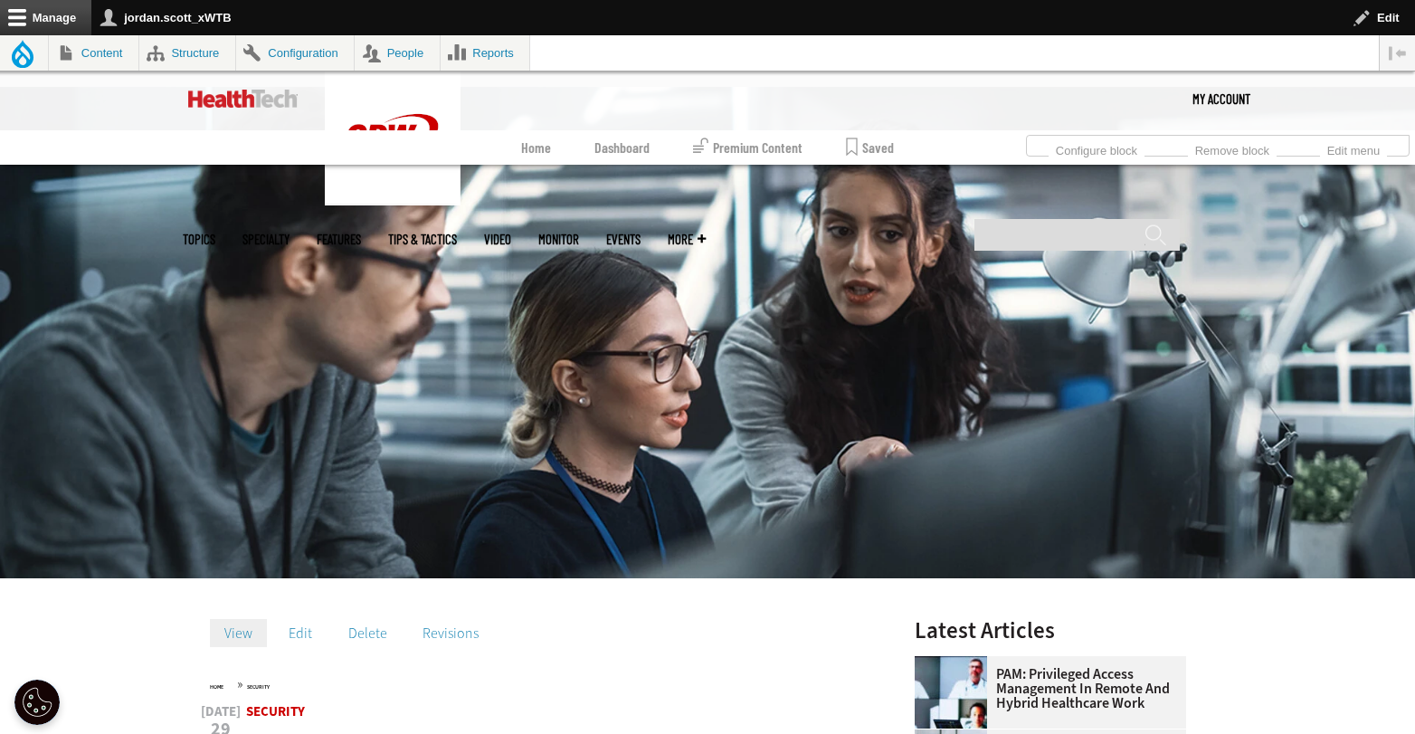
scroll to position [344, 0]
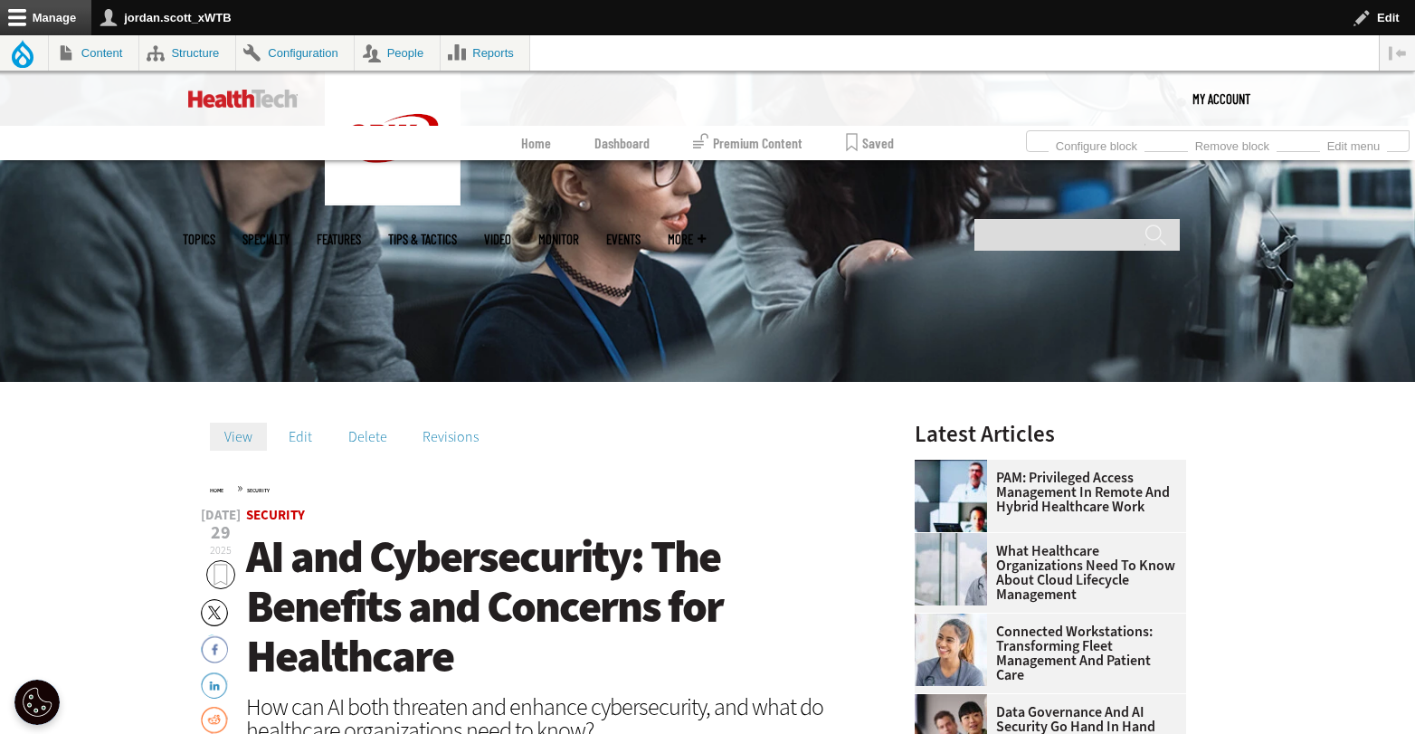
click at [465, 659] on h1 "AI and Cybersecurity: The Benefits and Concerns for Healthcare" at bounding box center [556, 606] width 621 height 149
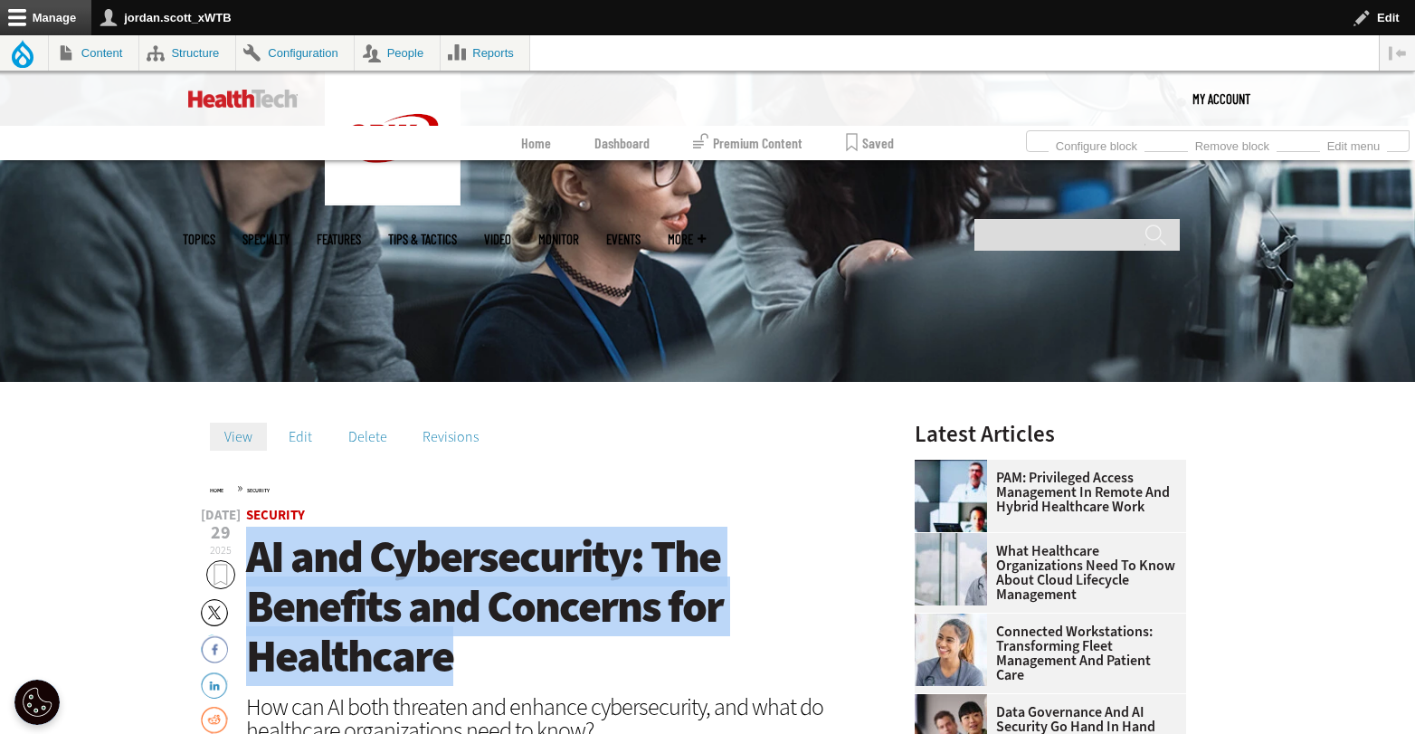
drag, startPoint x: 414, startPoint y: 635, endPoint x: 246, endPoint y: 560, distance: 184.3
click at [246, 560] on h1 "AI and Cybersecurity: The Benefits and Concerns for Healthcare" at bounding box center [556, 606] width 621 height 149
copy span "AI and Cybersecurity: The Benefits and Concerns for Healthcare"
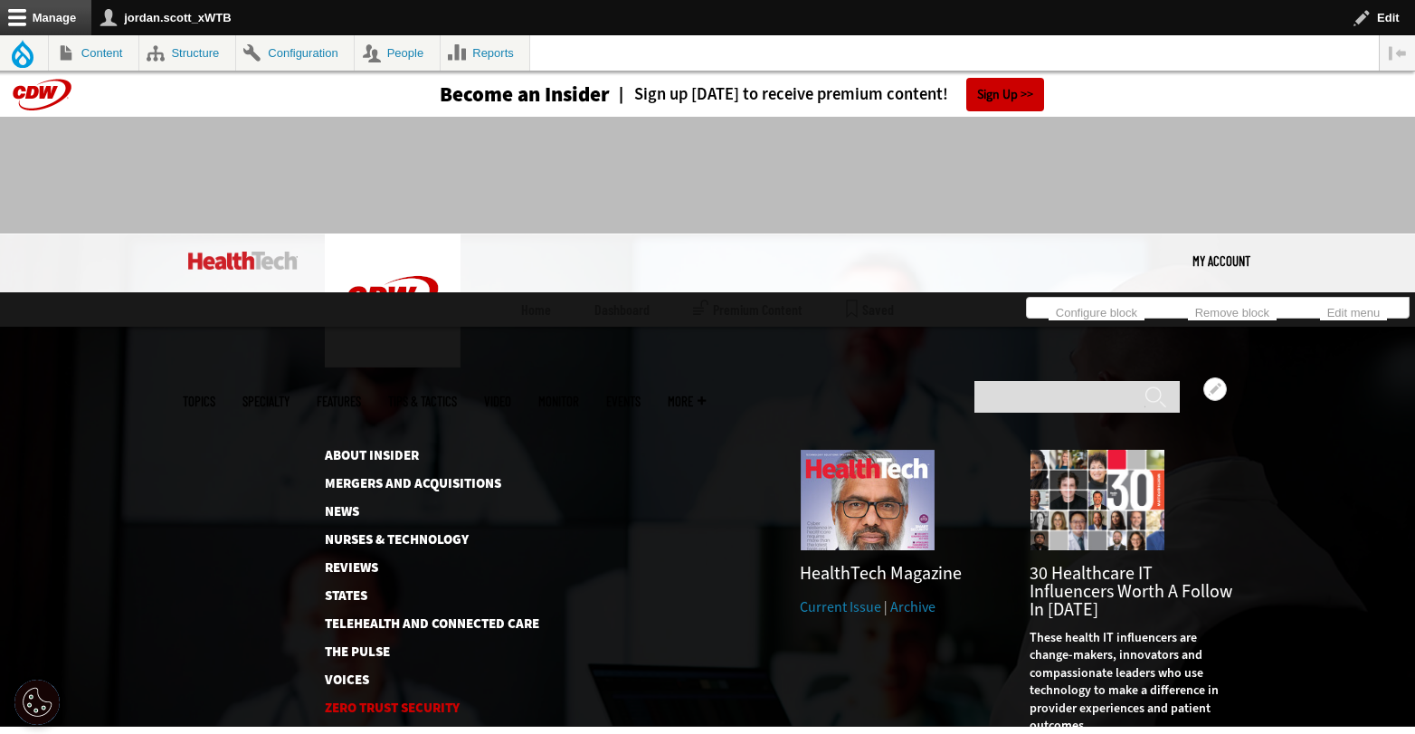
click at [395, 701] on link "Zero Trust Security" at bounding box center [431, 708] width 213 height 14
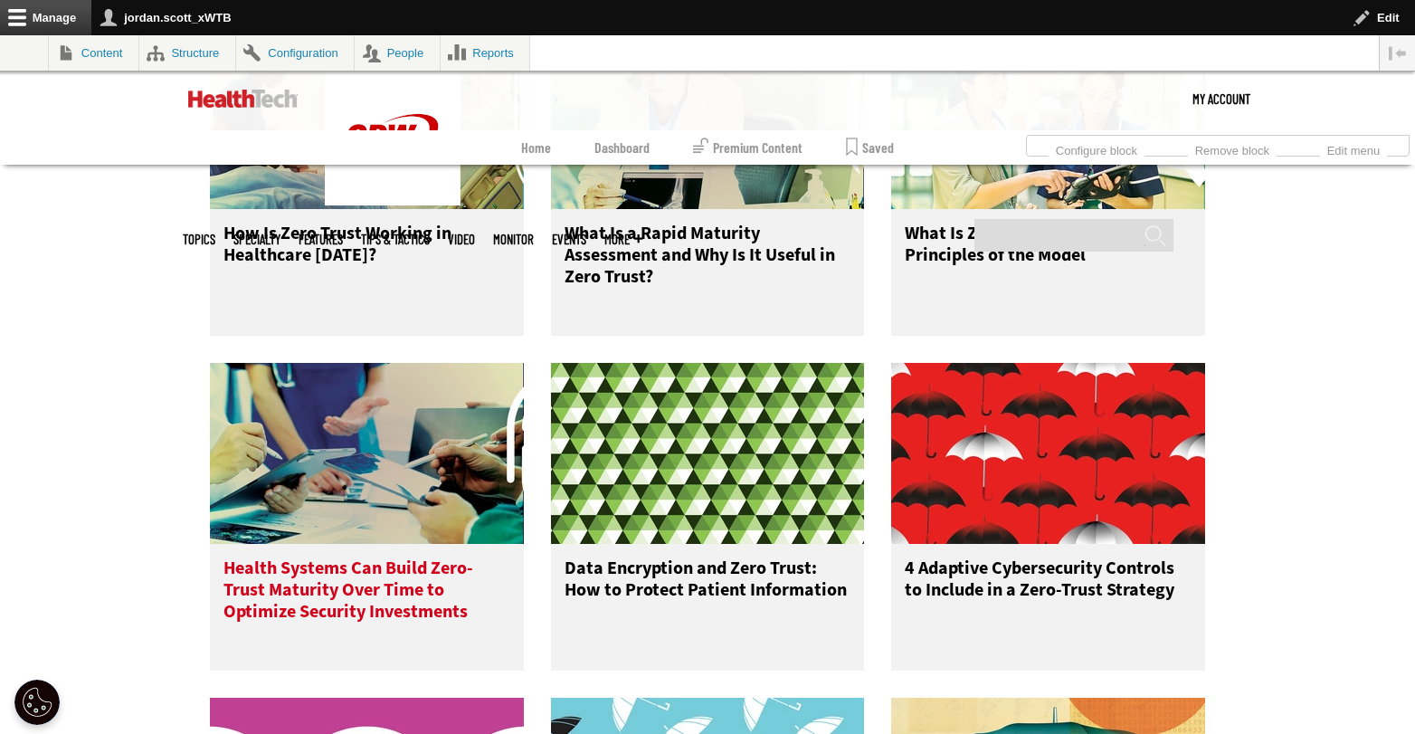
scroll to position [990, 0]
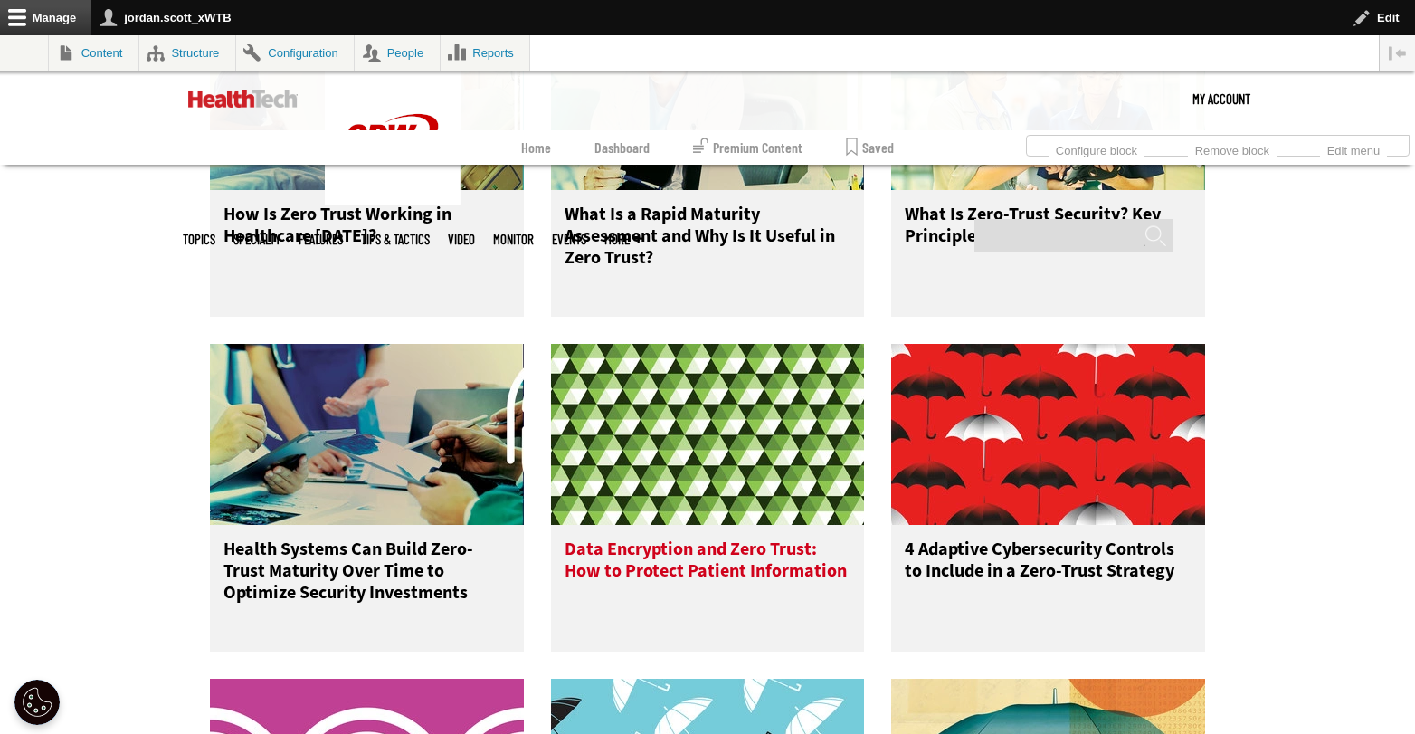
click at [694, 566] on h3 "Data Encryption and Zero Trust: How to Protect Patient Information" at bounding box center [708, 574] width 287 height 72
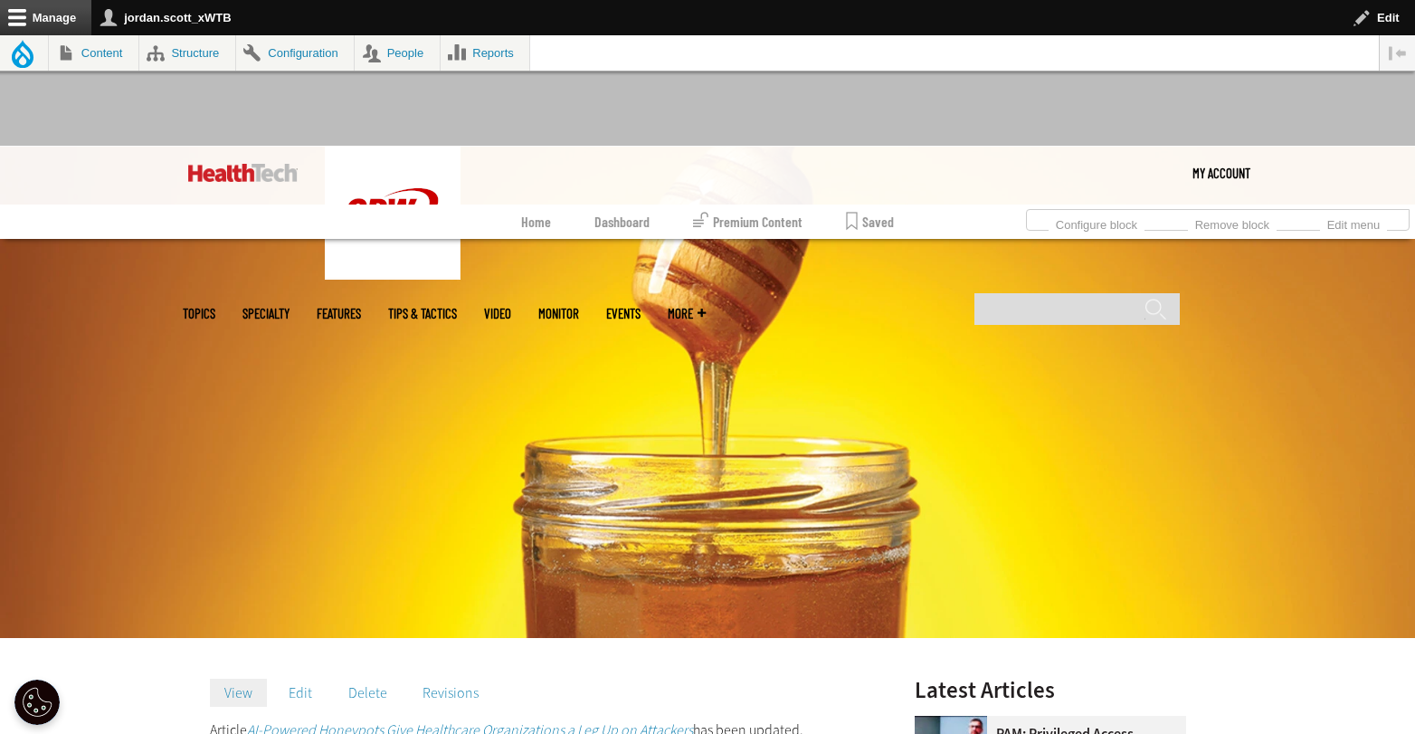
scroll to position [26, 0]
